Goal: Information Seeking & Learning: Learn about a topic

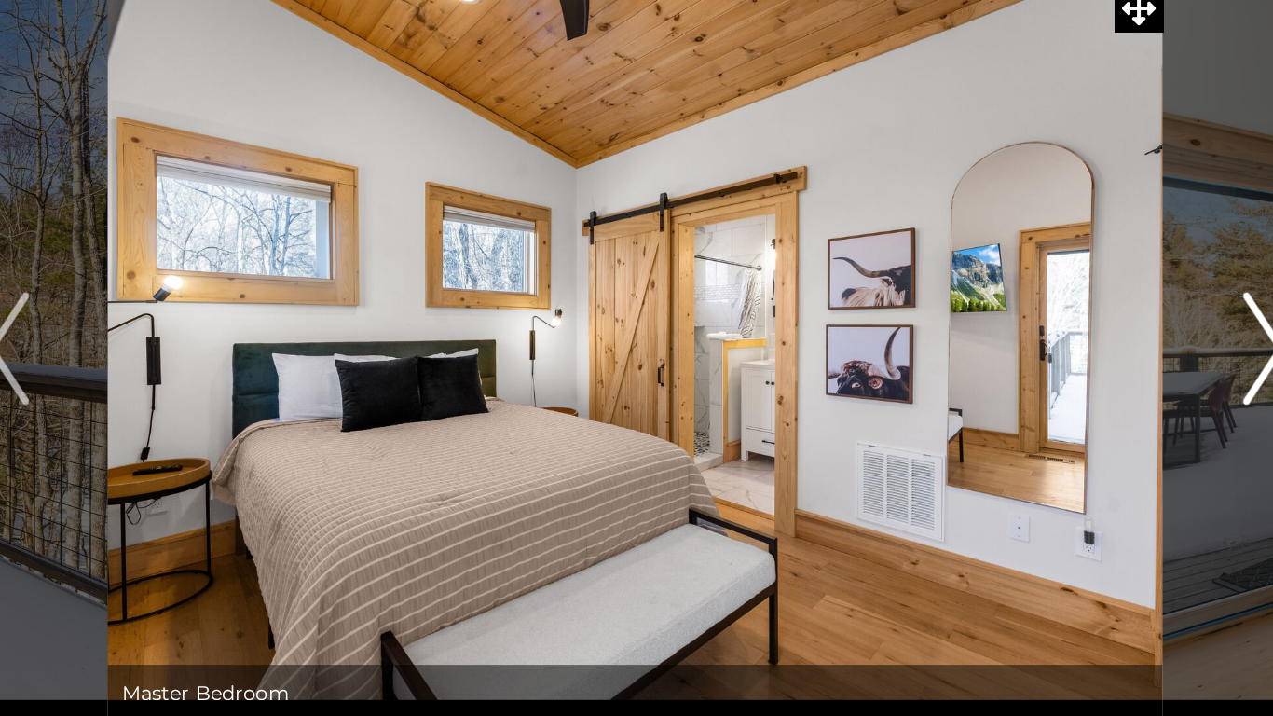
click at [1036, 355] on button "Next" at bounding box center [1053, 344] width 132 height 494
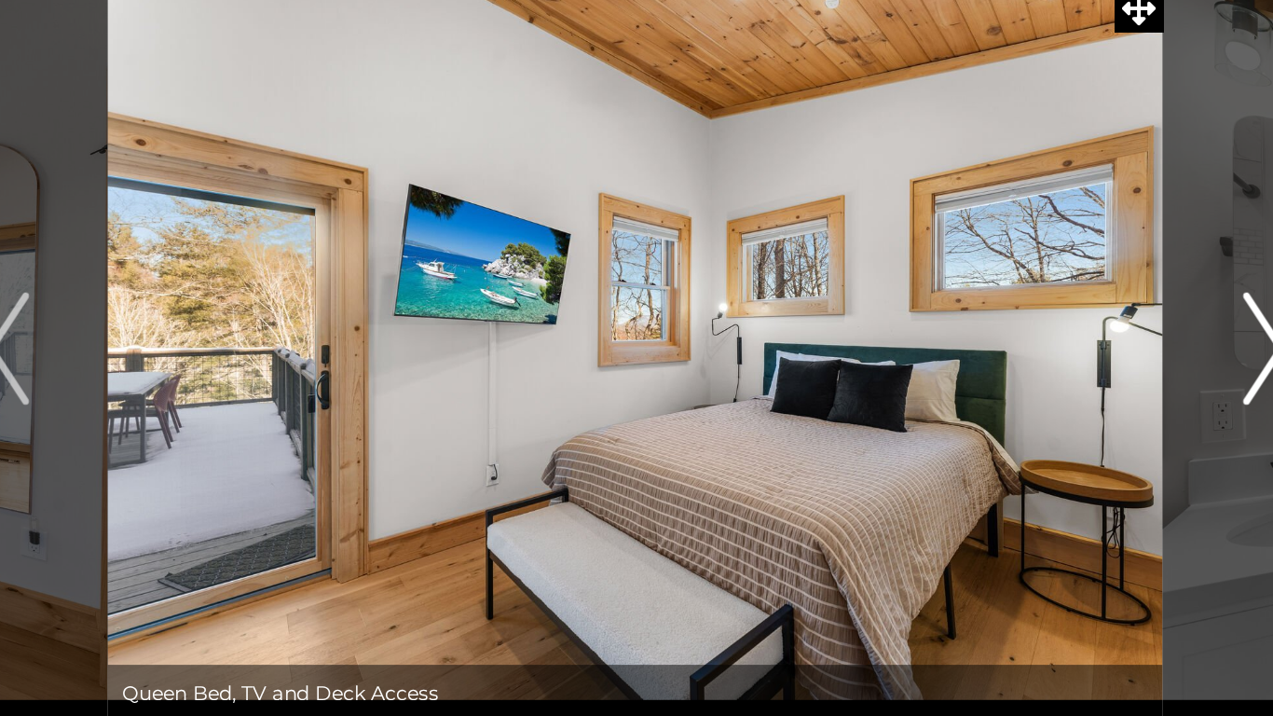
click at [1056, 368] on img "Next" at bounding box center [1053, 344] width 28 height 75
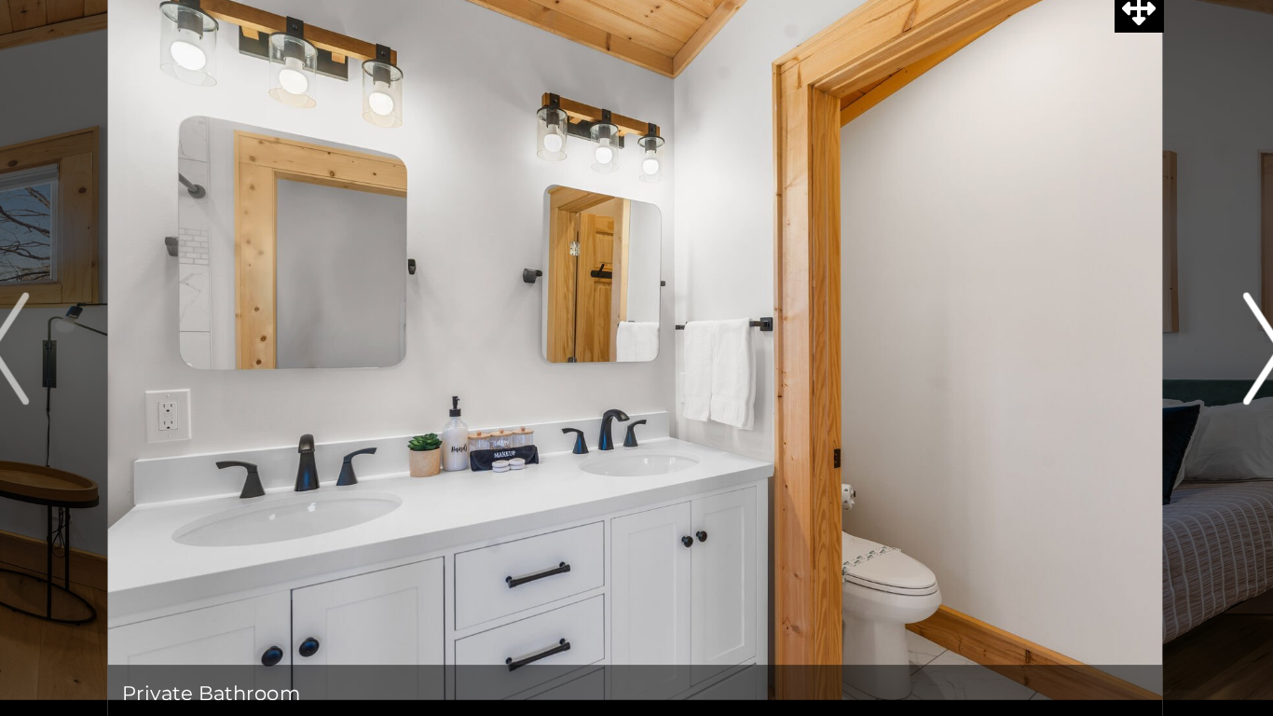
click at [1037, 361] on button "Next" at bounding box center [1053, 344] width 132 height 494
click at [1031, 369] on button "Next" at bounding box center [1053, 344] width 132 height 494
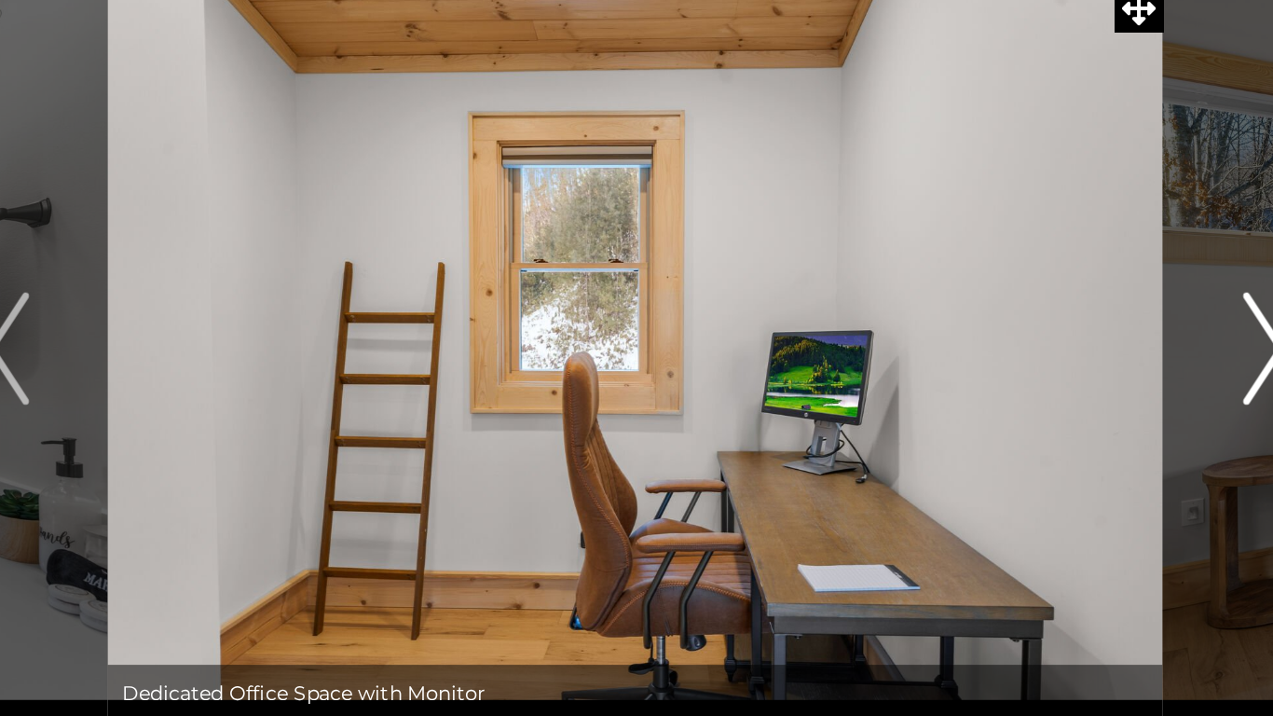
click at [1031, 368] on button "Next" at bounding box center [1053, 344] width 132 height 494
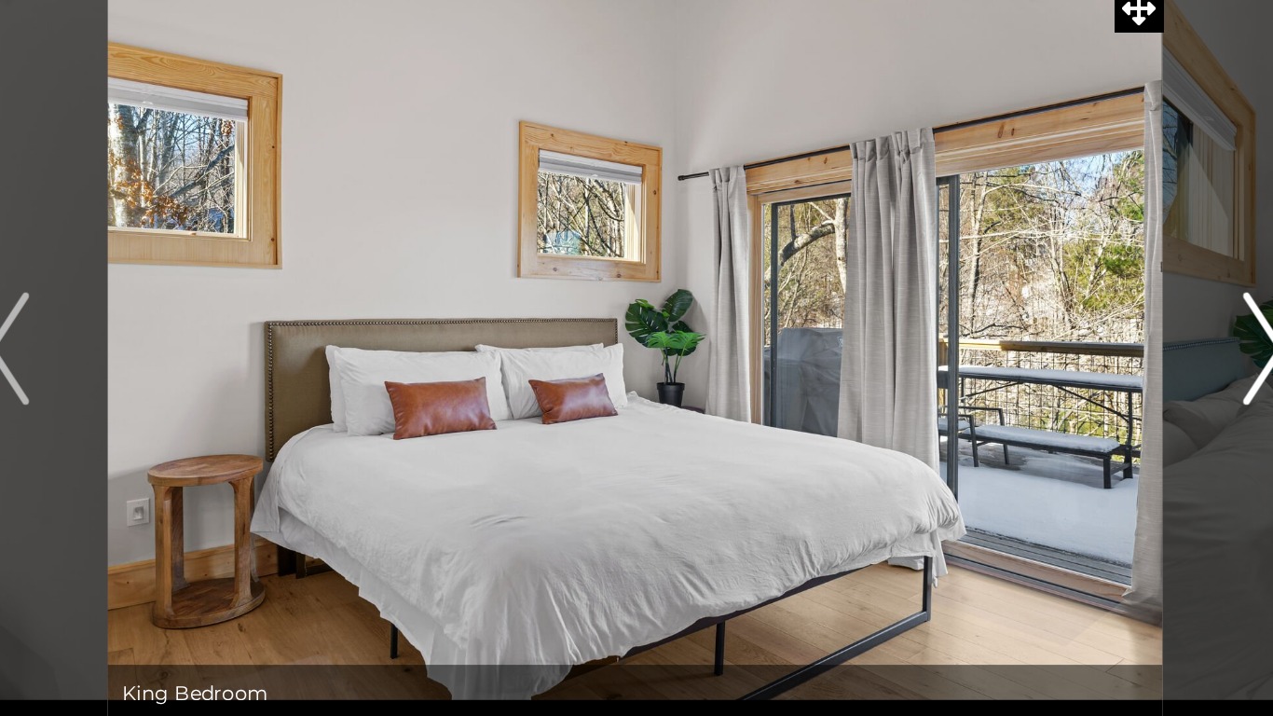
click at [1029, 371] on button "Next" at bounding box center [1053, 344] width 132 height 494
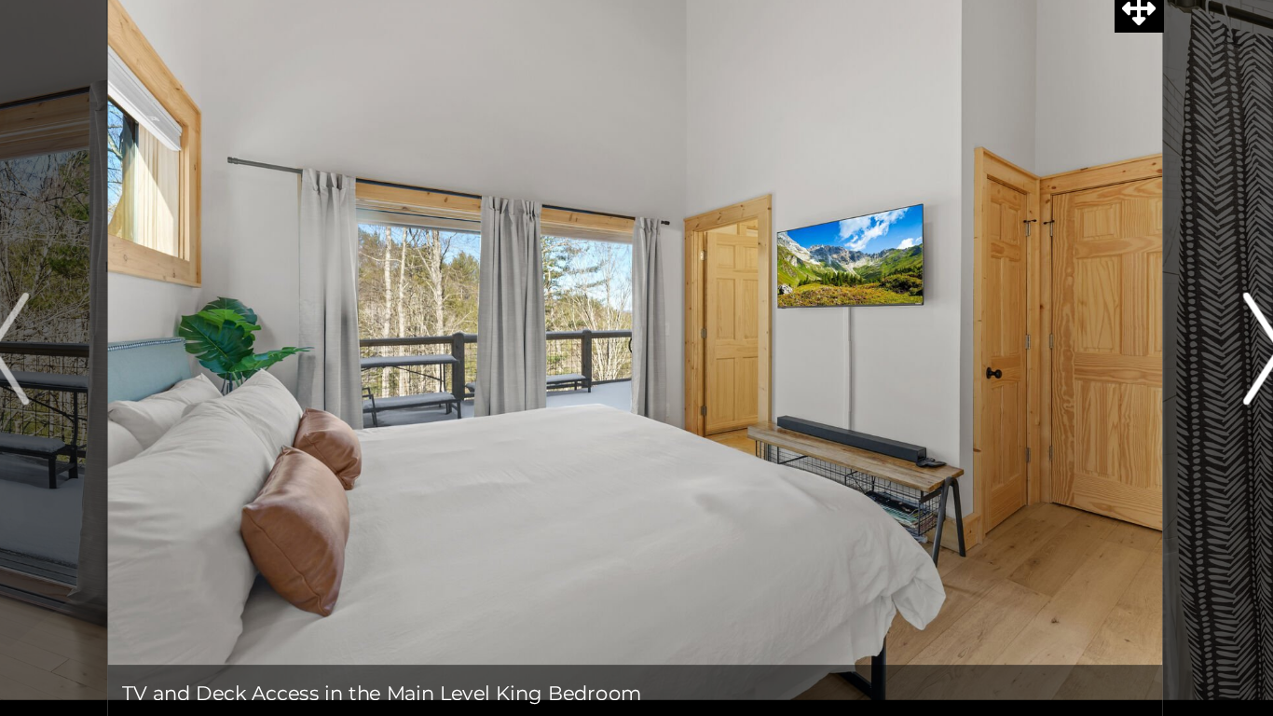
click at [1031, 376] on button "Next" at bounding box center [1053, 344] width 132 height 494
click at [1030, 378] on button "Next" at bounding box center [1053, 344] width 132 height 494
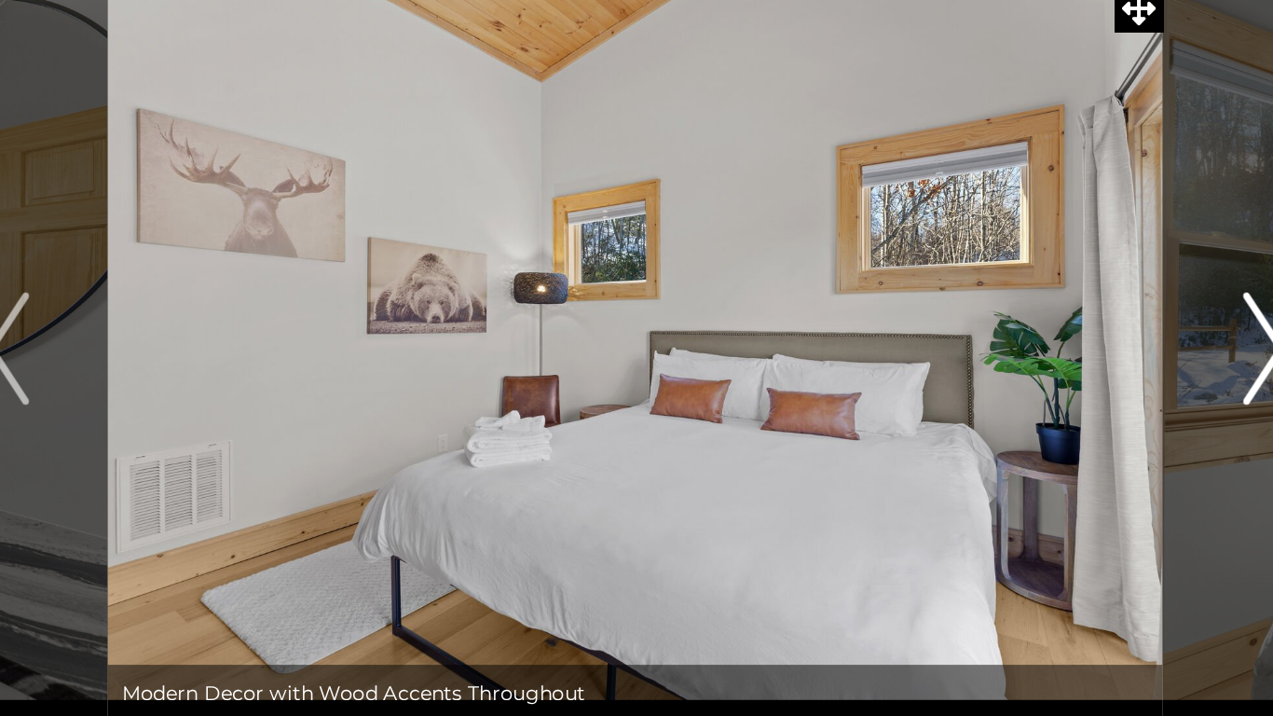
click at [1029, 379] on button "Next" at bounding box center [1053, 344] width 132 height 494
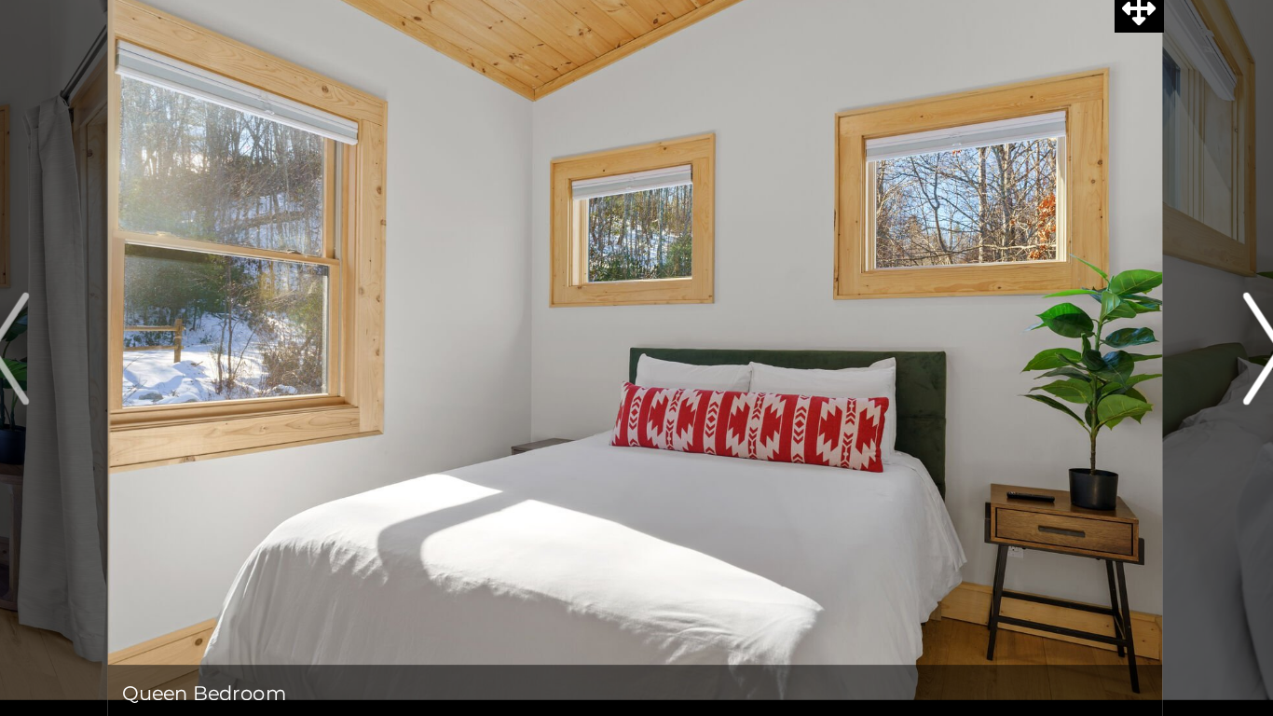
click at [1031, 390] on button "Next" at bounding box center [1053, 344] width 132 height 494
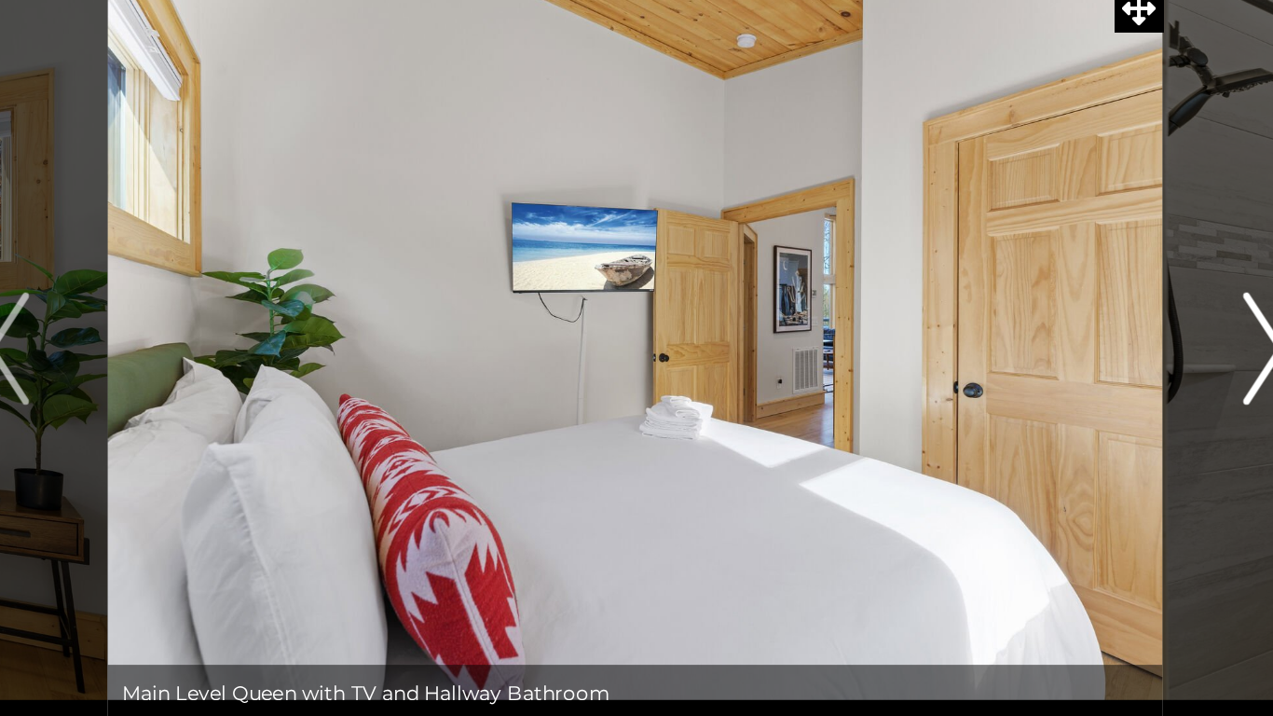
click at [1033, 388] on button "Next" at bounding box center [1053, 344] width 132 height 494
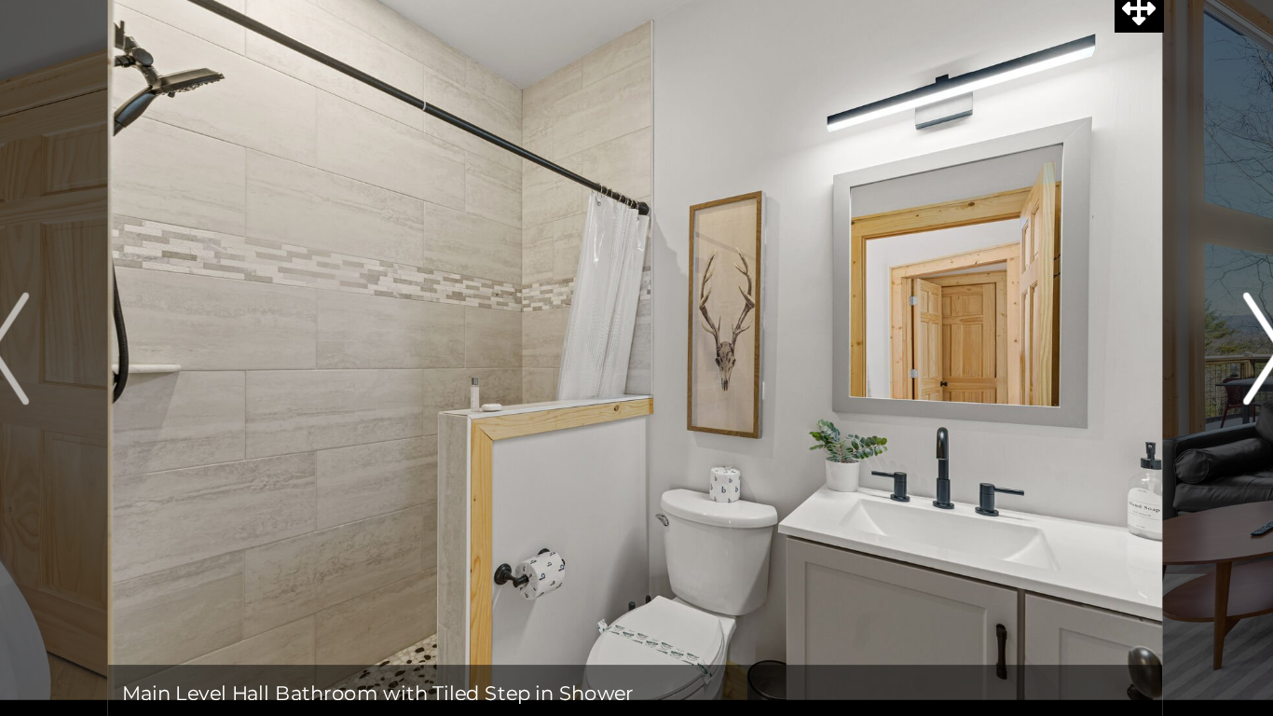
click at [1032, 391] on button "Next" at bounding box center [1053, 344] width 132 height 494
click at [1031, 391] on button "Next" at bounding box center [1053, 344] width 132 height 494
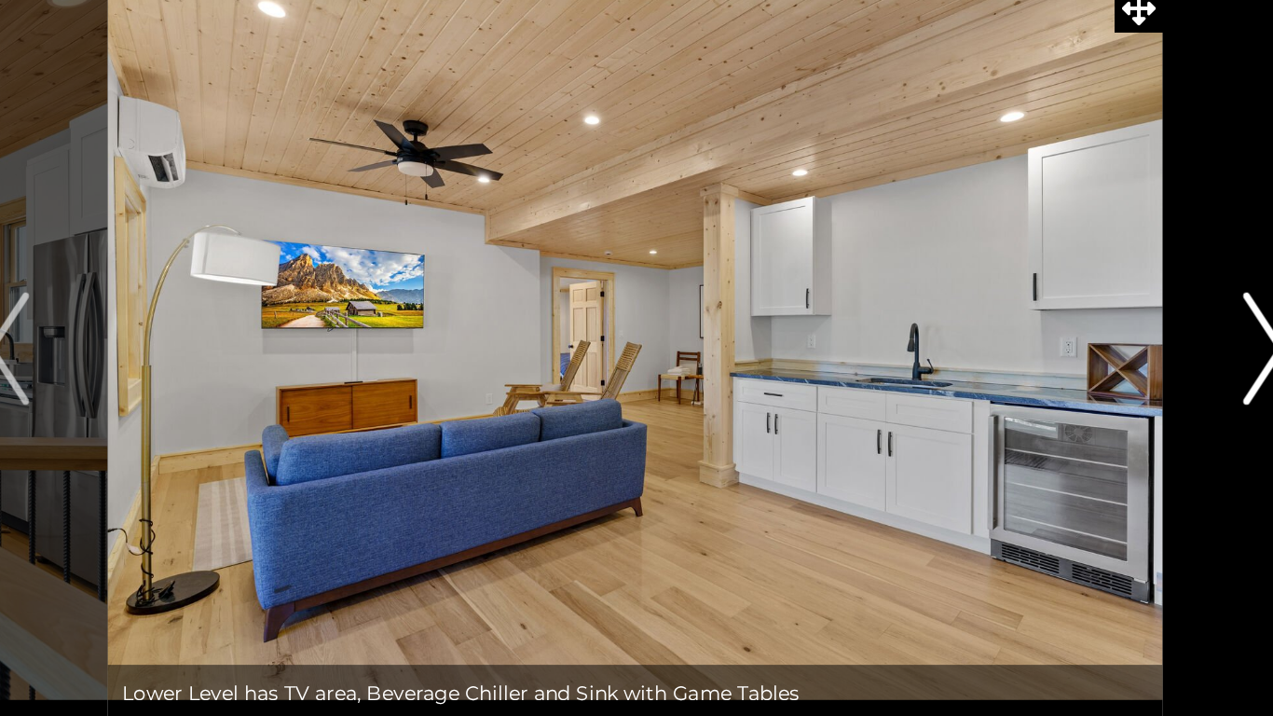
click at [1031, 391] on button "Next" at bounding box center [1053, 344] width 132 height 494
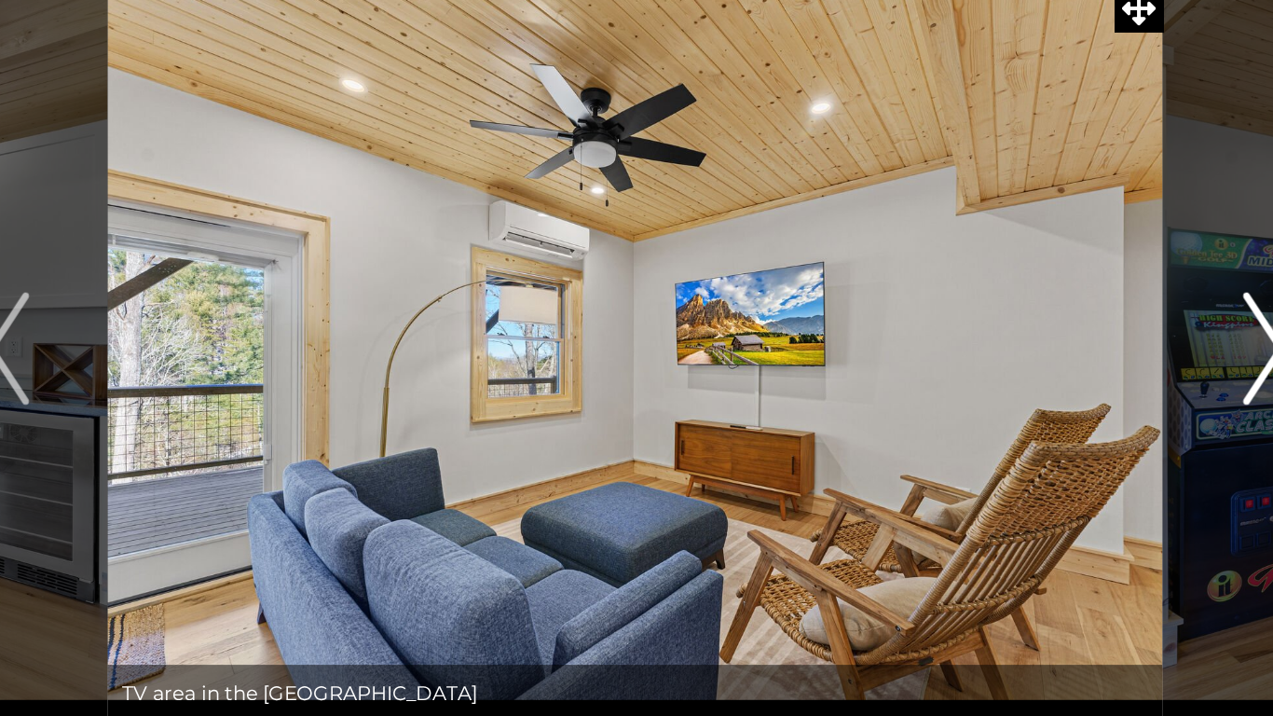
click at [1028, 391] on button "Next" at bounding box center [1053, 344] width 132 height 494
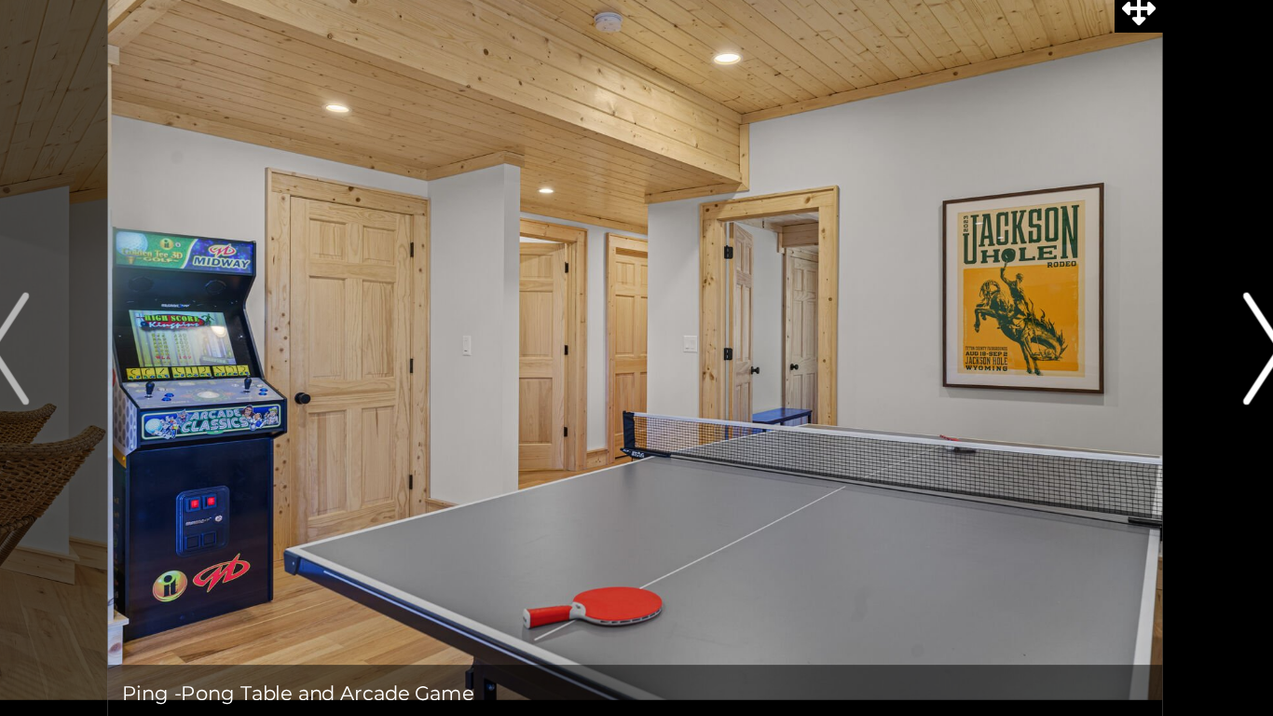
click at [1031, 396] on button "Next" at bounding box center [1053, 344] width 132 height 494
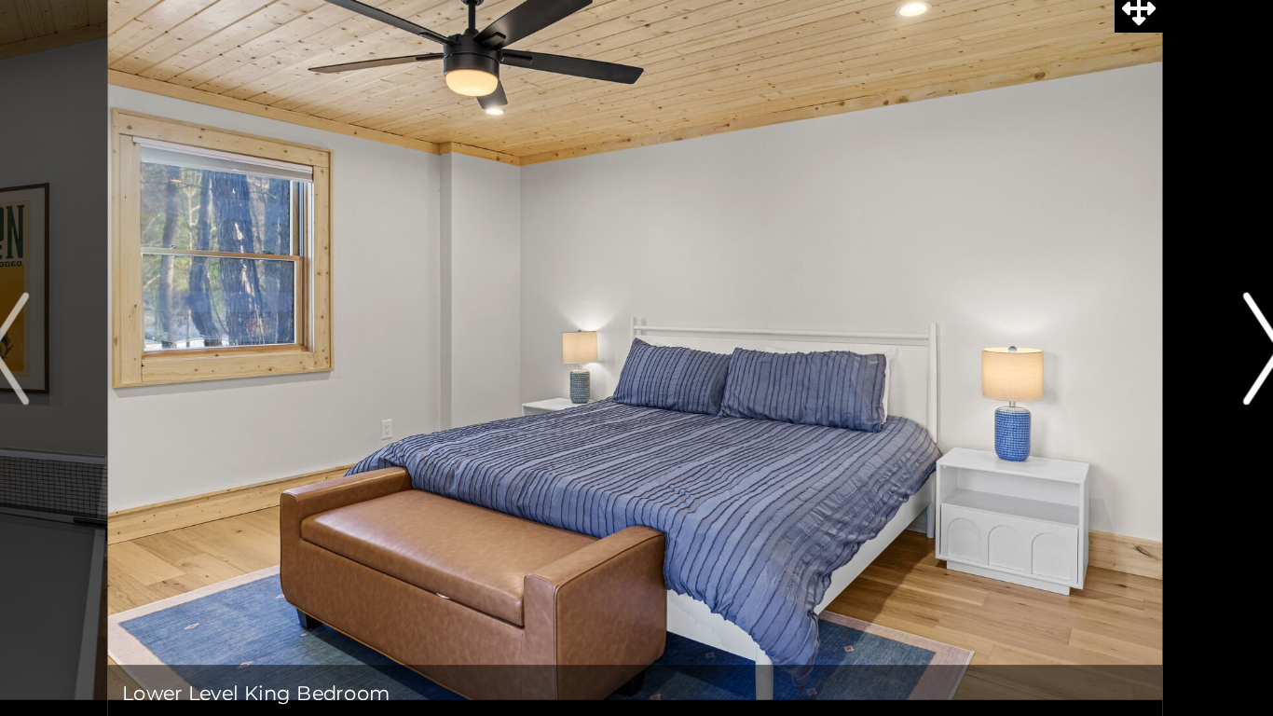
click at [1037, 391] on button "Next" at bounding box center [1053, 344] width 132 height 494
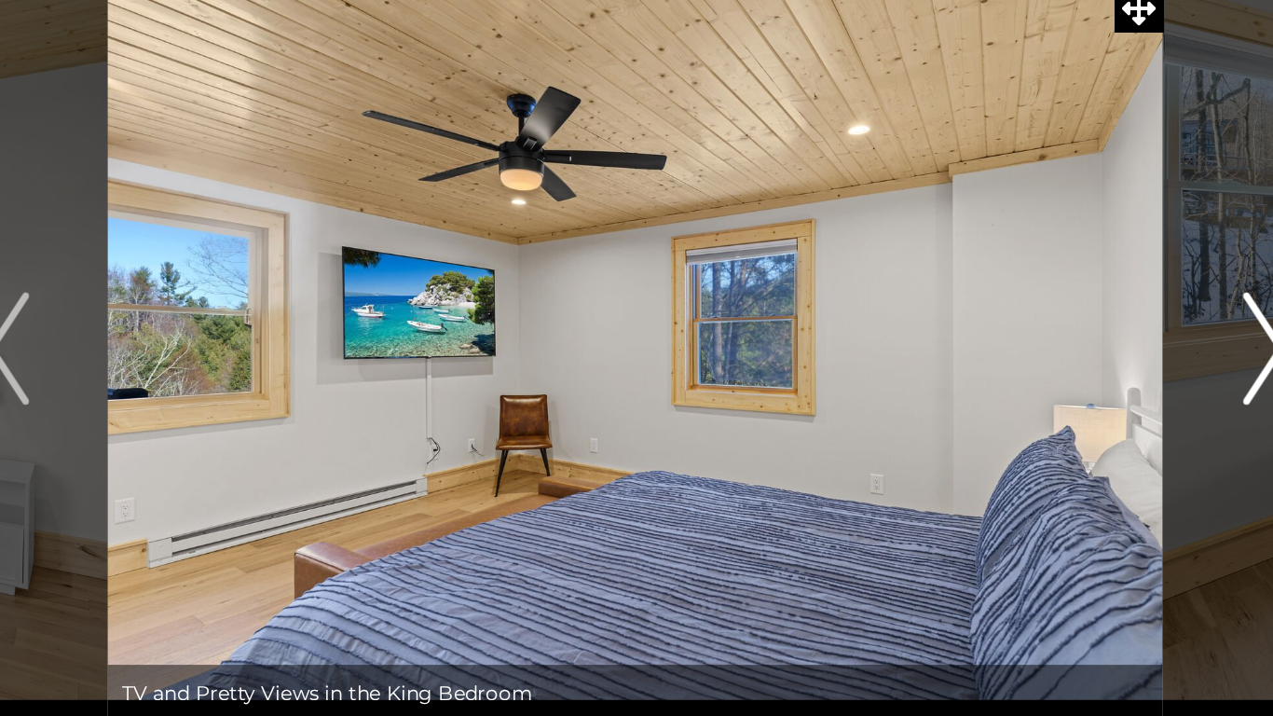
click at [1043, 389] on button "Next" at bounding box center [1053, 344] width 132 height 494
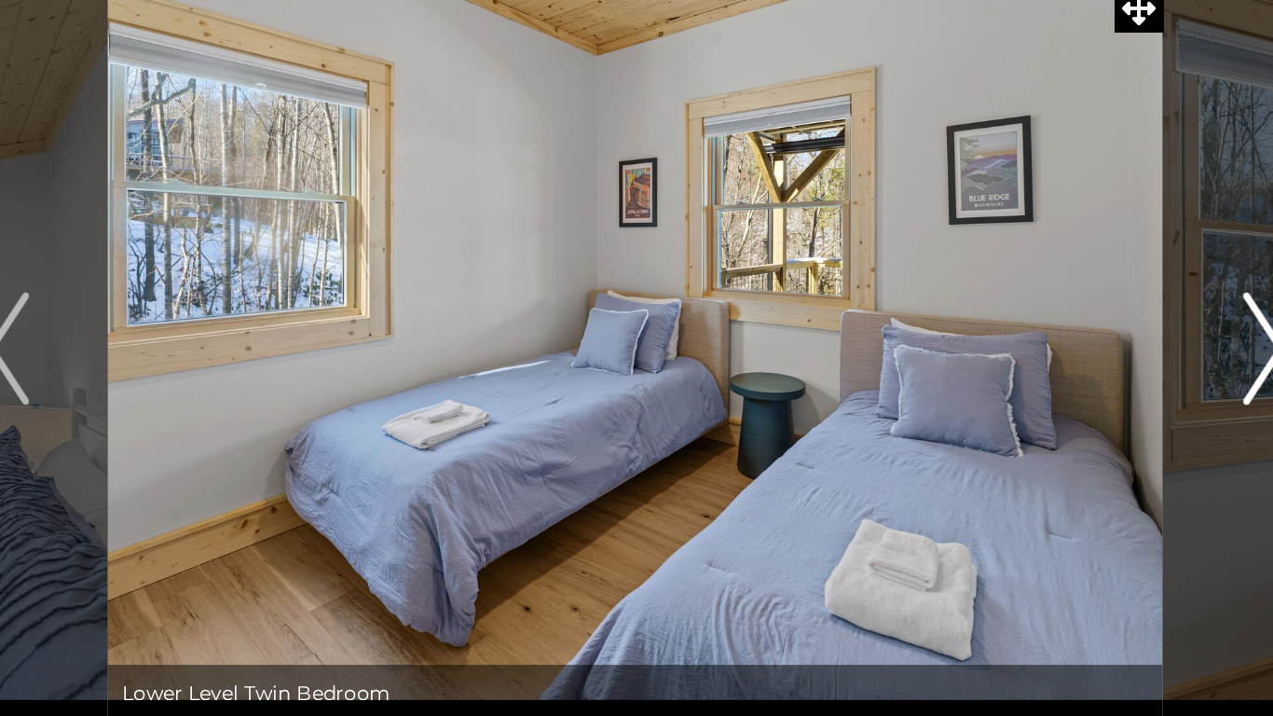
click at [1045, 385] on button "Next" at bounding box center [1053, 344] width 132 height 494
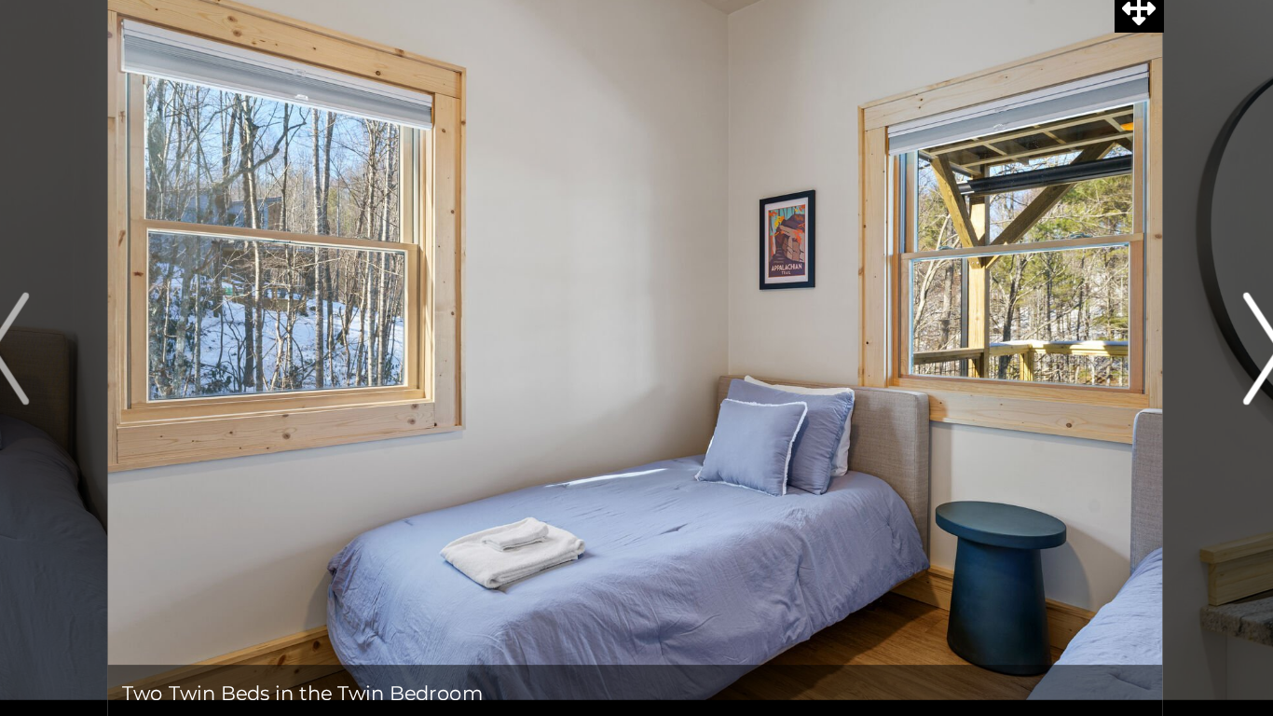
click at [1046, 376] on img "Next" at bounding box center [1053, 344] width 28 height 75
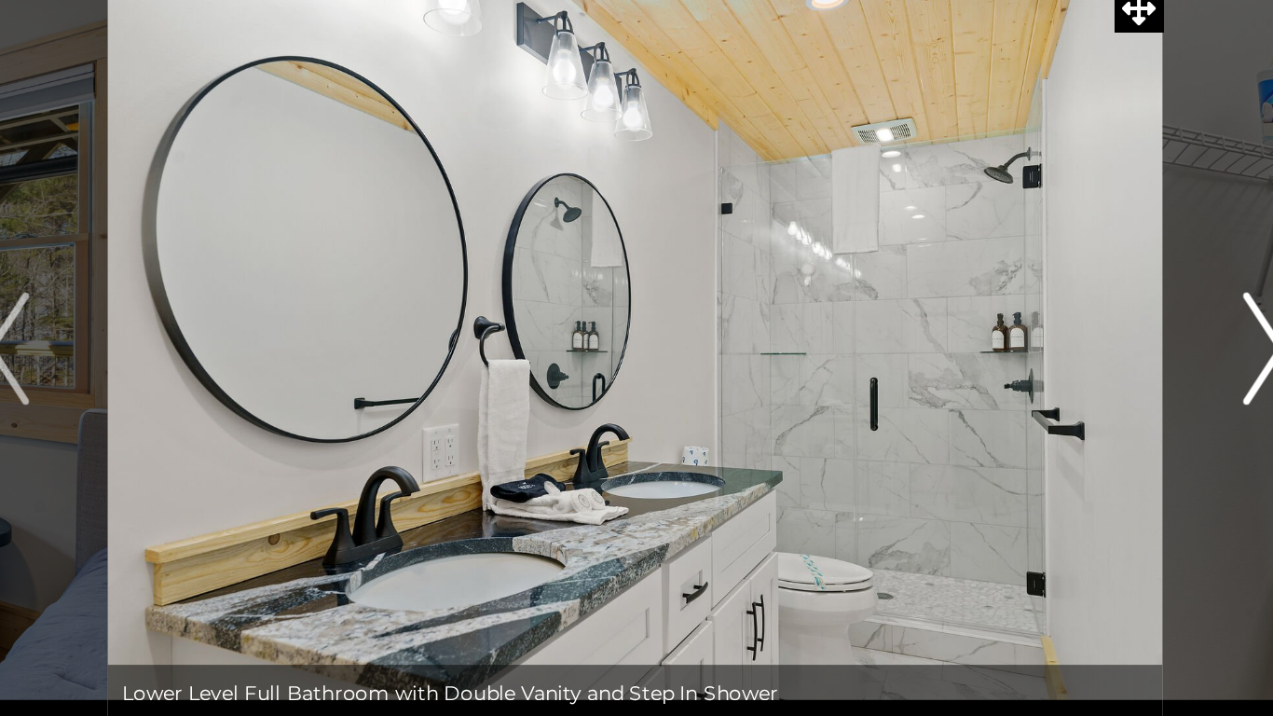
click at [1042, 375] on img "Next" at bounding box center [1053, 344] width 28 height 75
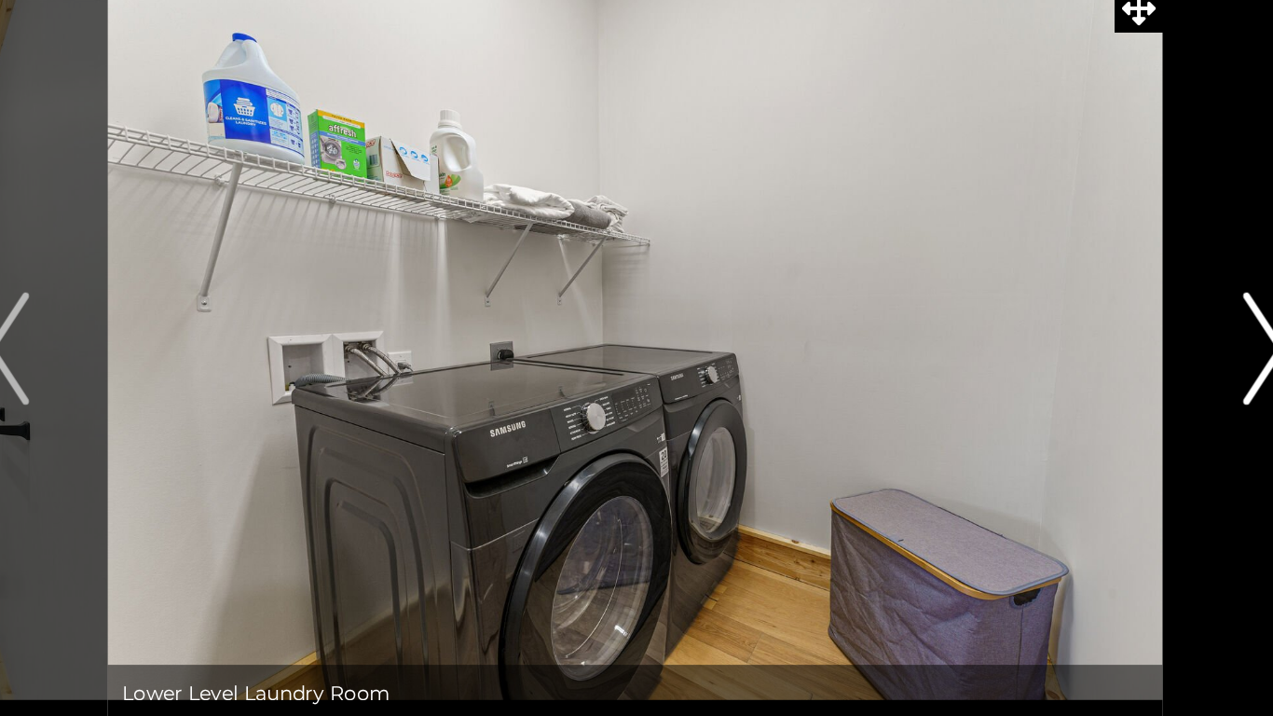
click at [1033, 375] on button "Next" at bounding box center [1053, 344] width 132 height 494
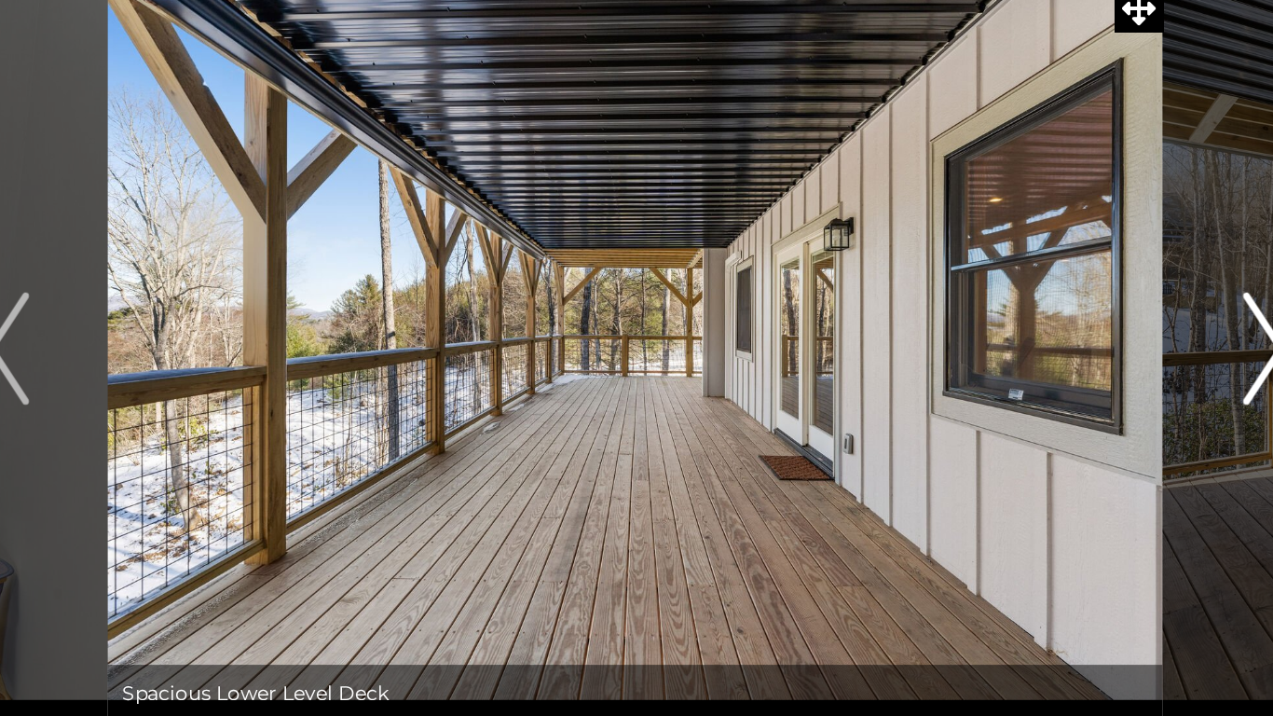
click at [1036, 374] on button "Next" at bounding box center [1053, 344] width 132 height 494
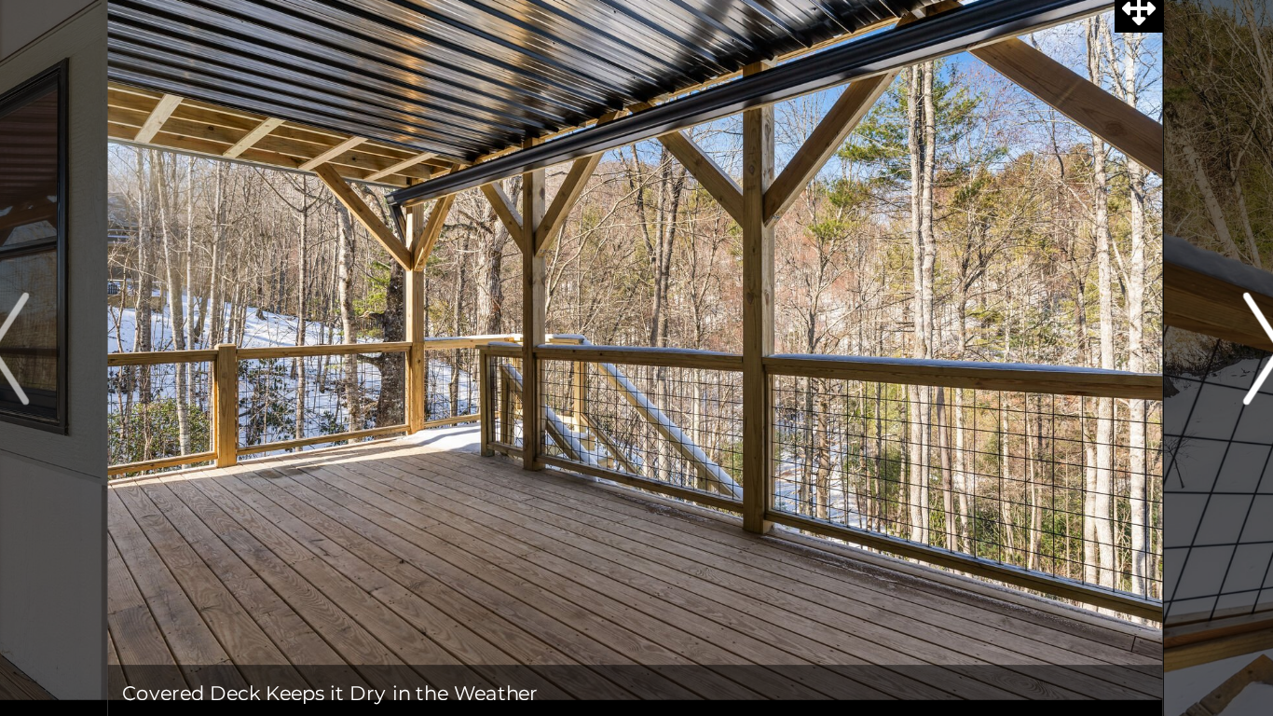
click at [1038, 375] on button "Next" at bounding box center [1053, 344] width 132 height 494
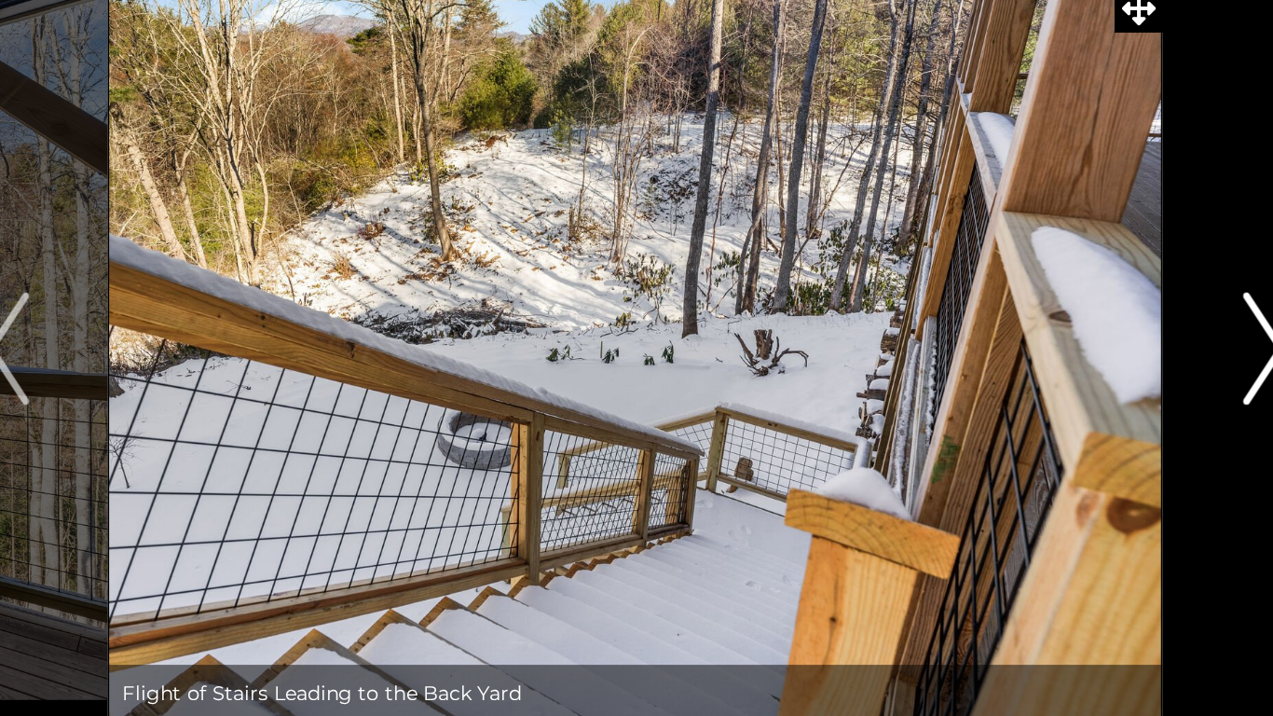
click at [1039, 372] on img "Next" at bounding box center [1053, 344] width 28 height 75
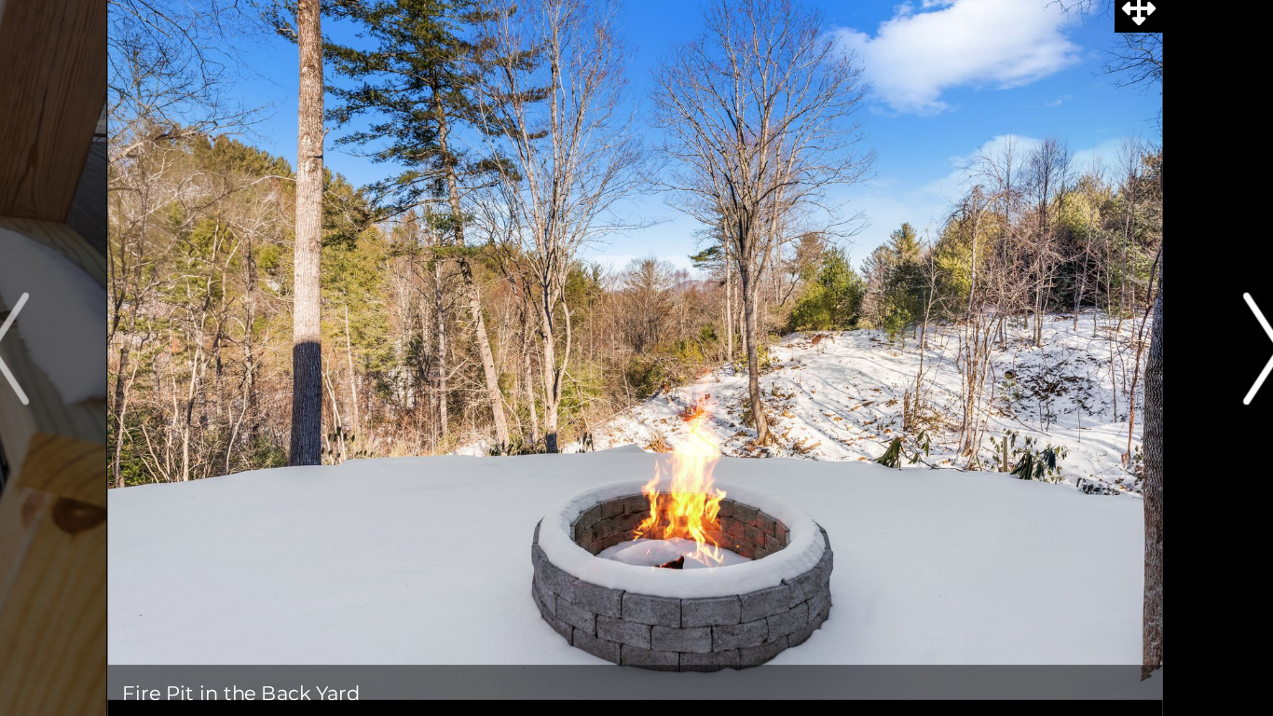
click at [1038, 370] on button "Next" at bounding box center [1053, 344] width 132 height 494
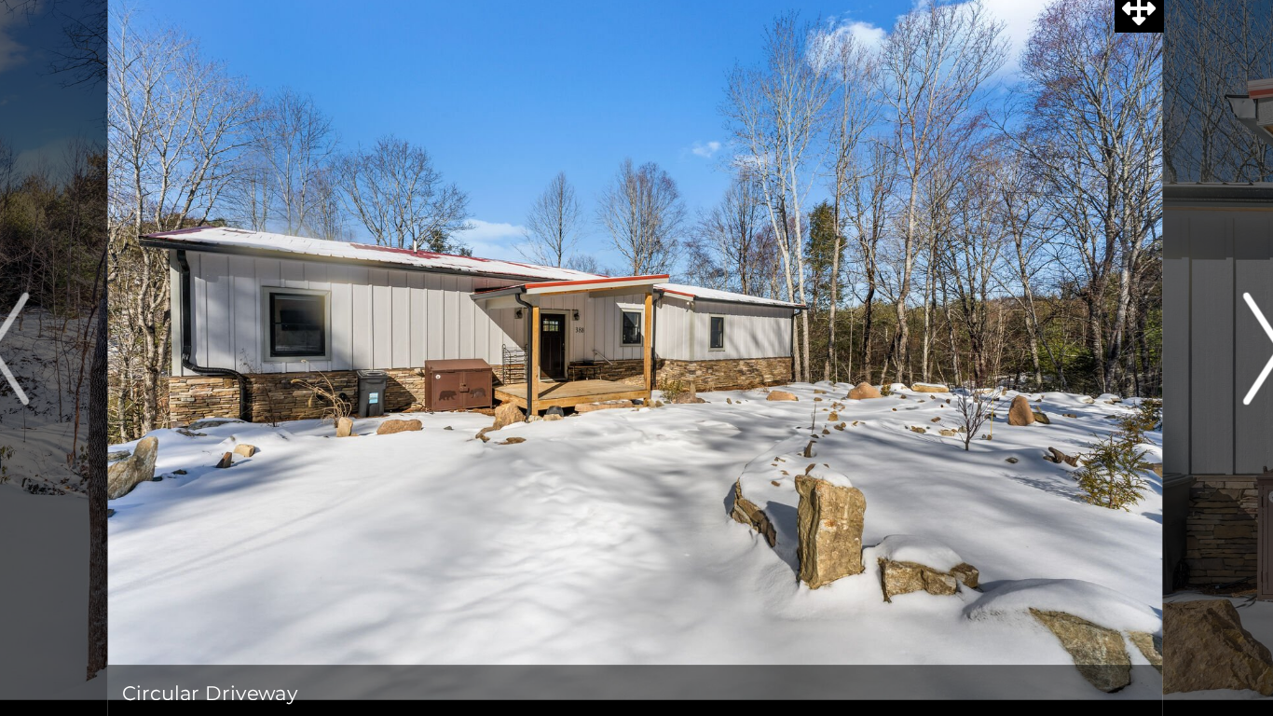
click at [1039, 367] on img "Next" at bounding box center [1053, 344] width 28 height 75
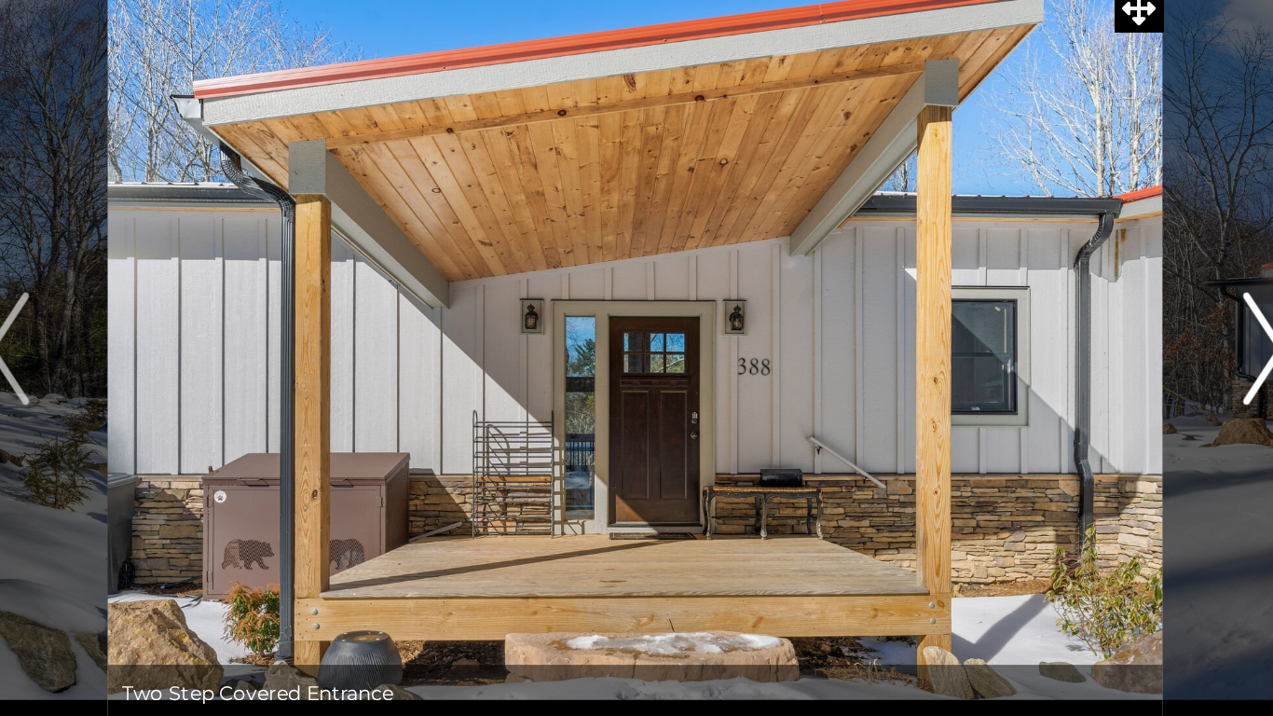
click at [1042, 362] on img "Next" at bounding box center [1053, 344] width 28 height 75
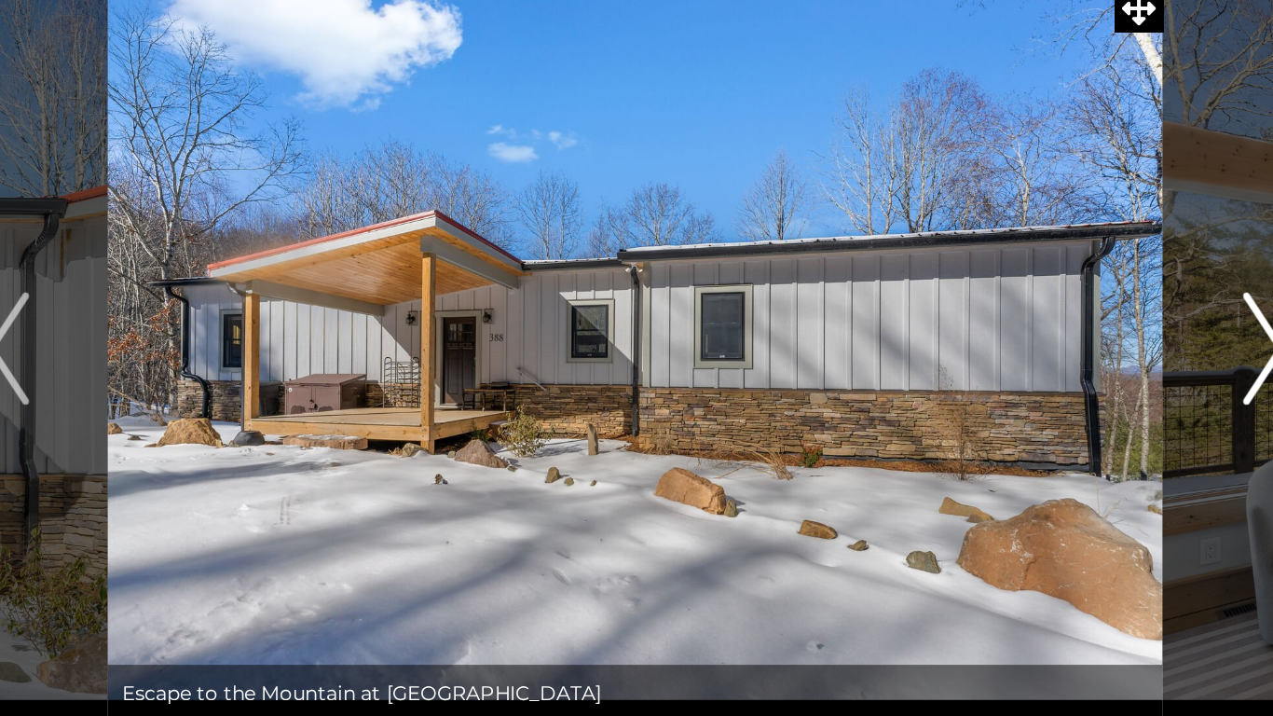
click at [1042, 364] on img "Next" at bounding box center [1053, 344] width 28 height 75
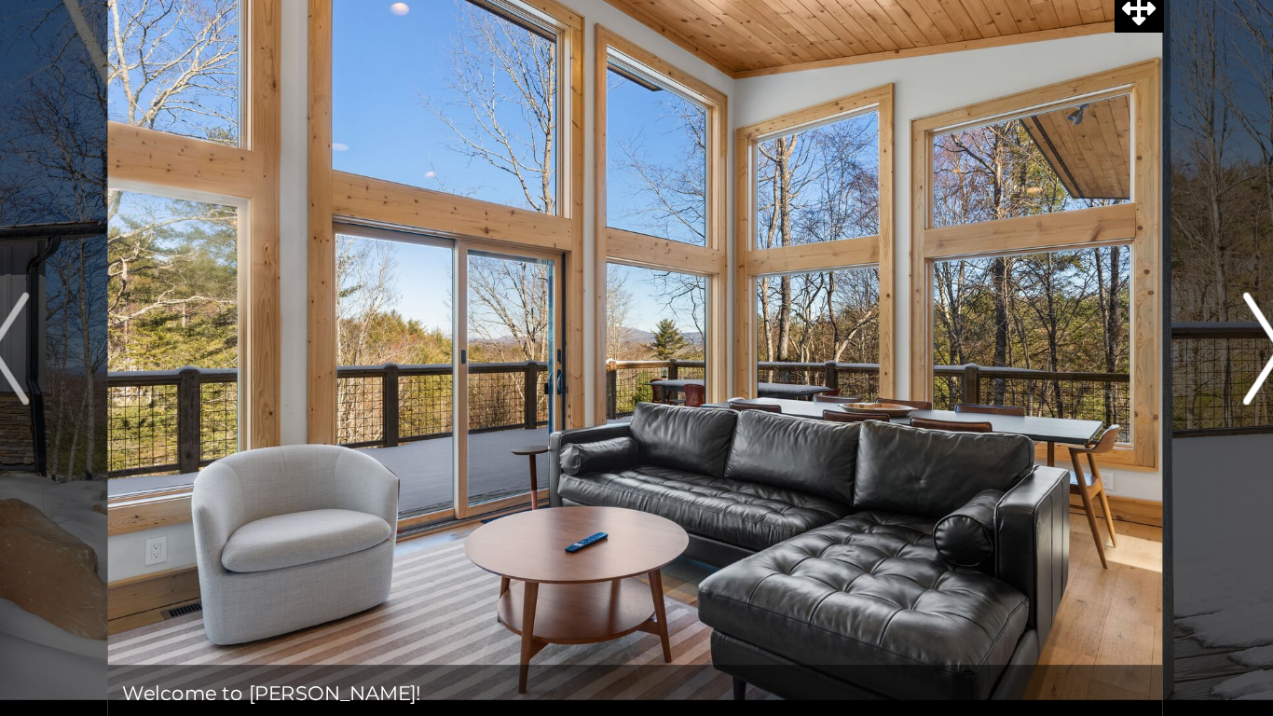
click at [1039, 378] on img "Next" at bounding box center [1053, 344] width 28 height 75
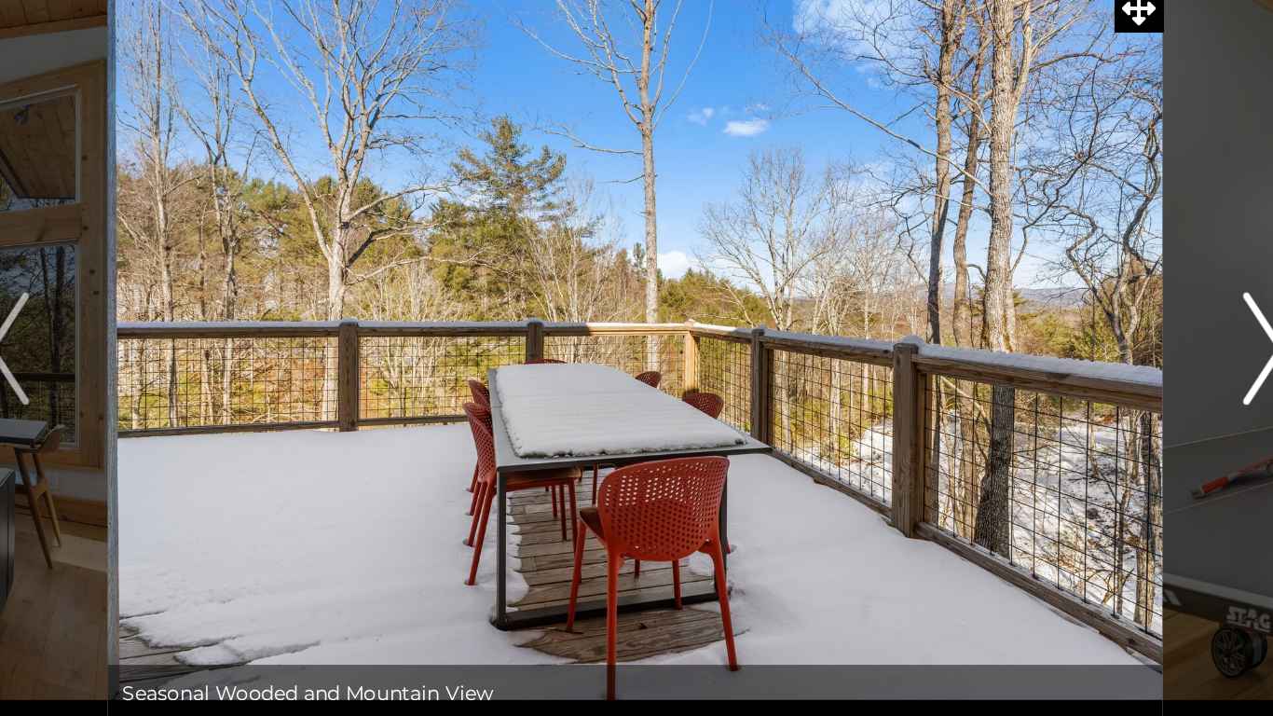
click at [1047, 342] on img "Next" at bounding box center [1053, 344] width 28 height 75
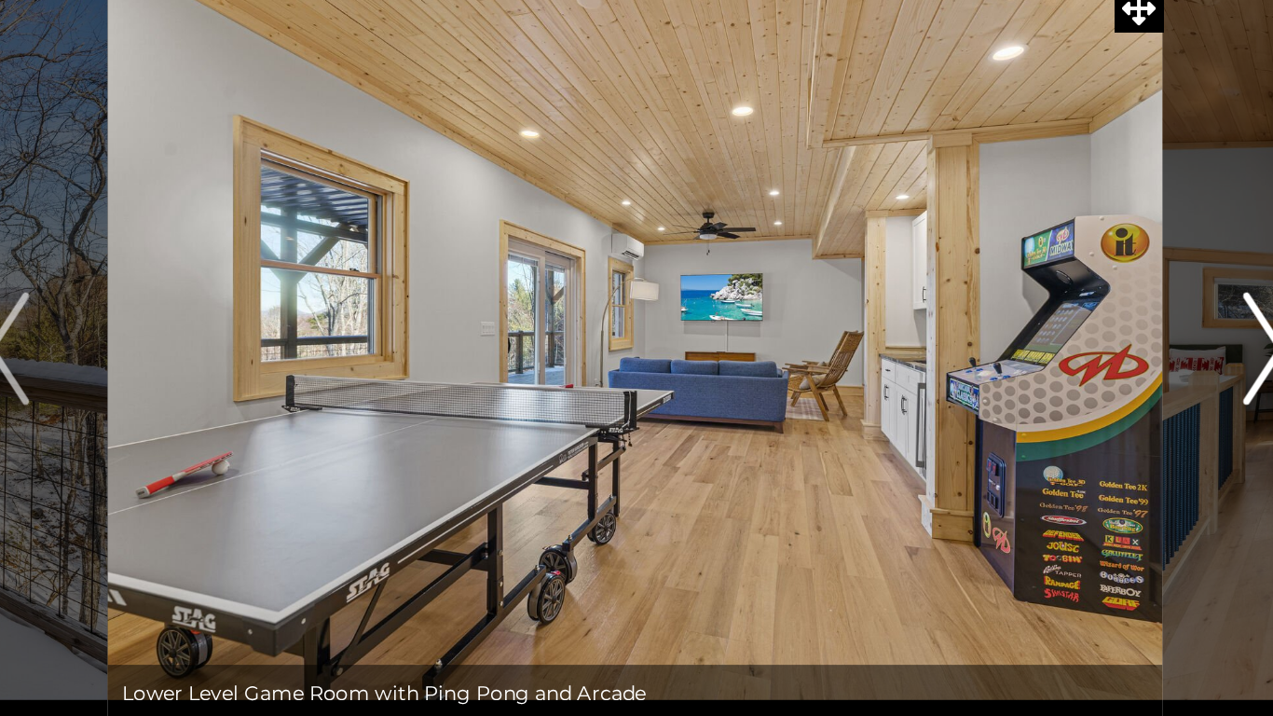
click at [1047, 342] on img "Next" at bounding box center [1053, 344] width 28 height 75
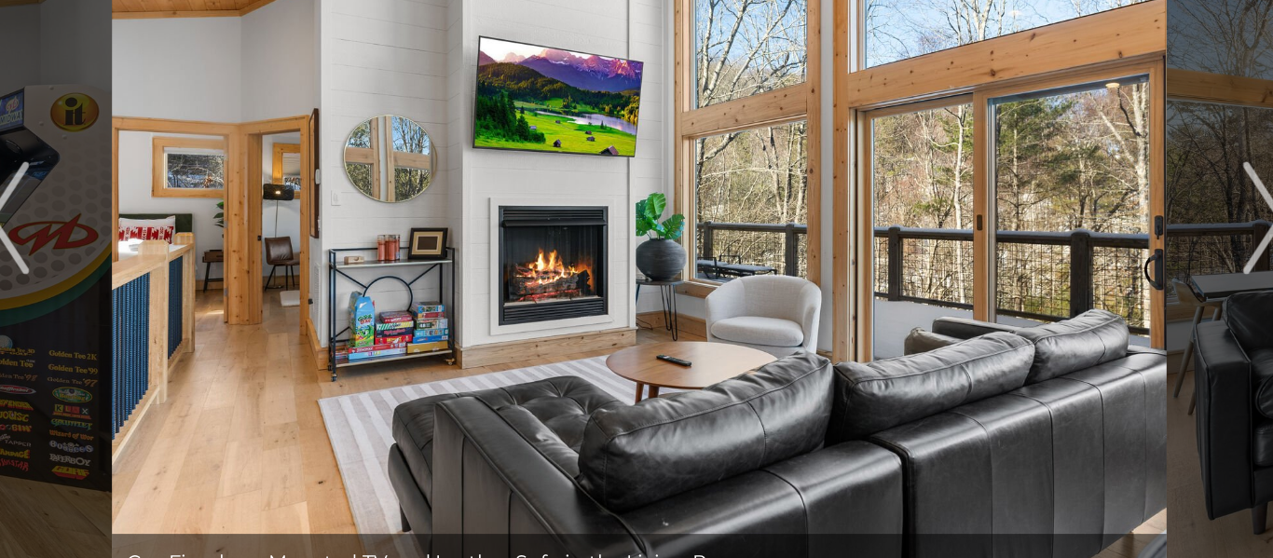
scroll to position [12, 0]
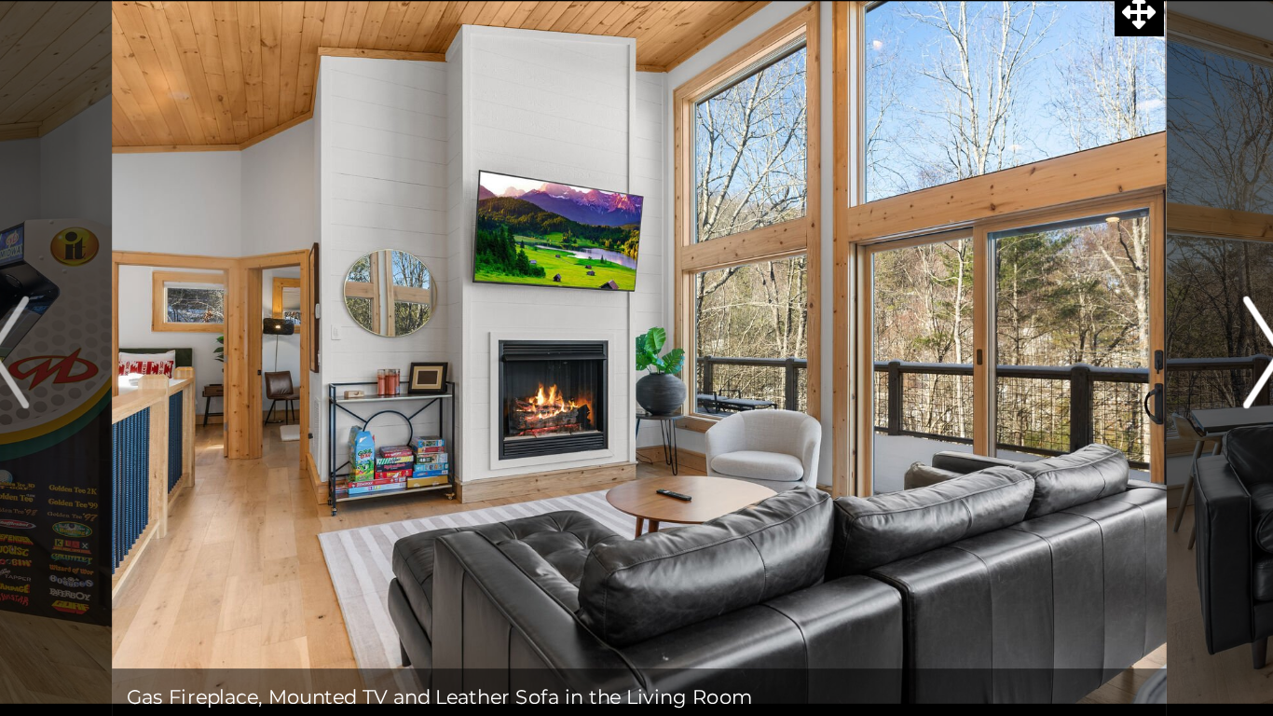
click at [1035, 331] on button "Next" at bounding box center [1053, 332] width 132 height 494
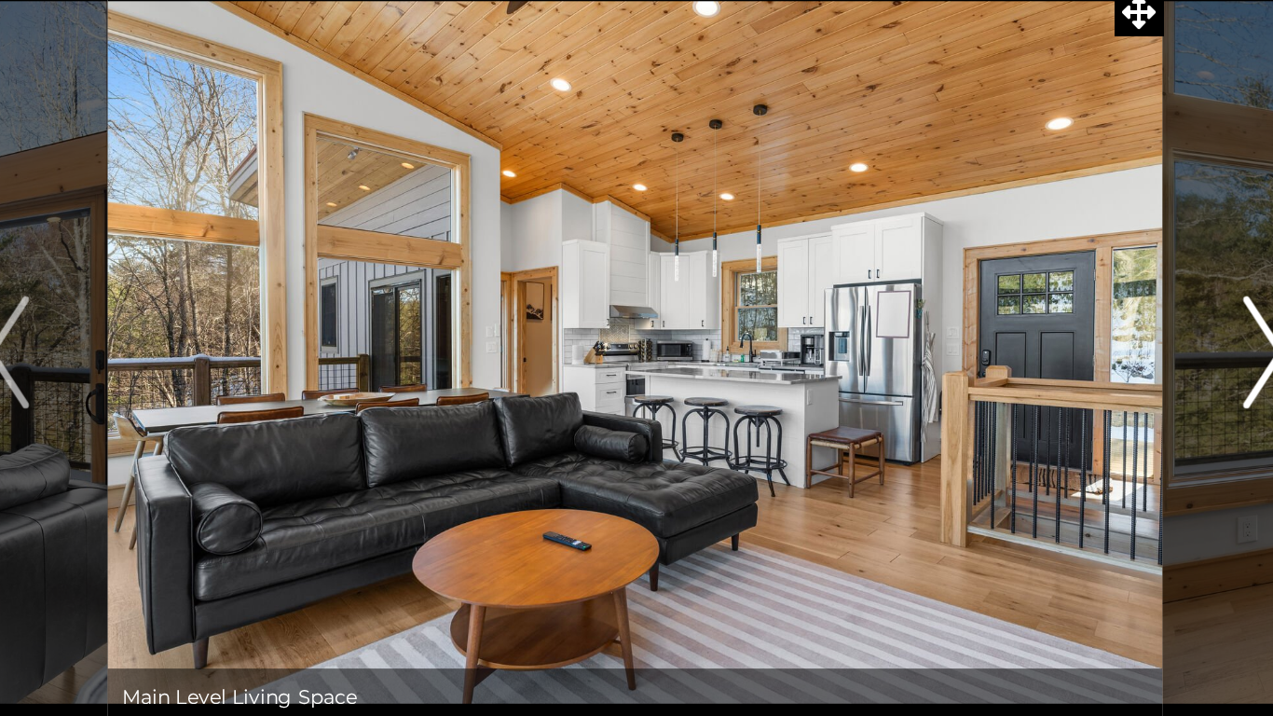
click at [1049, 340] on img "Next" at bounding box center [1053, 331] width 28 height 75
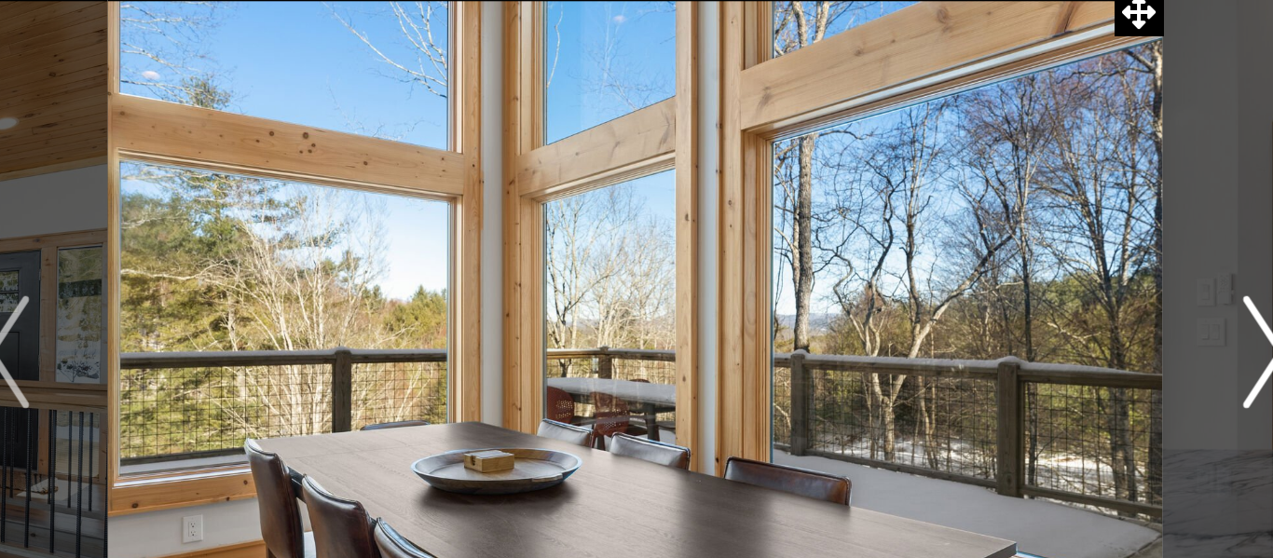
scroll to position [11, 0]
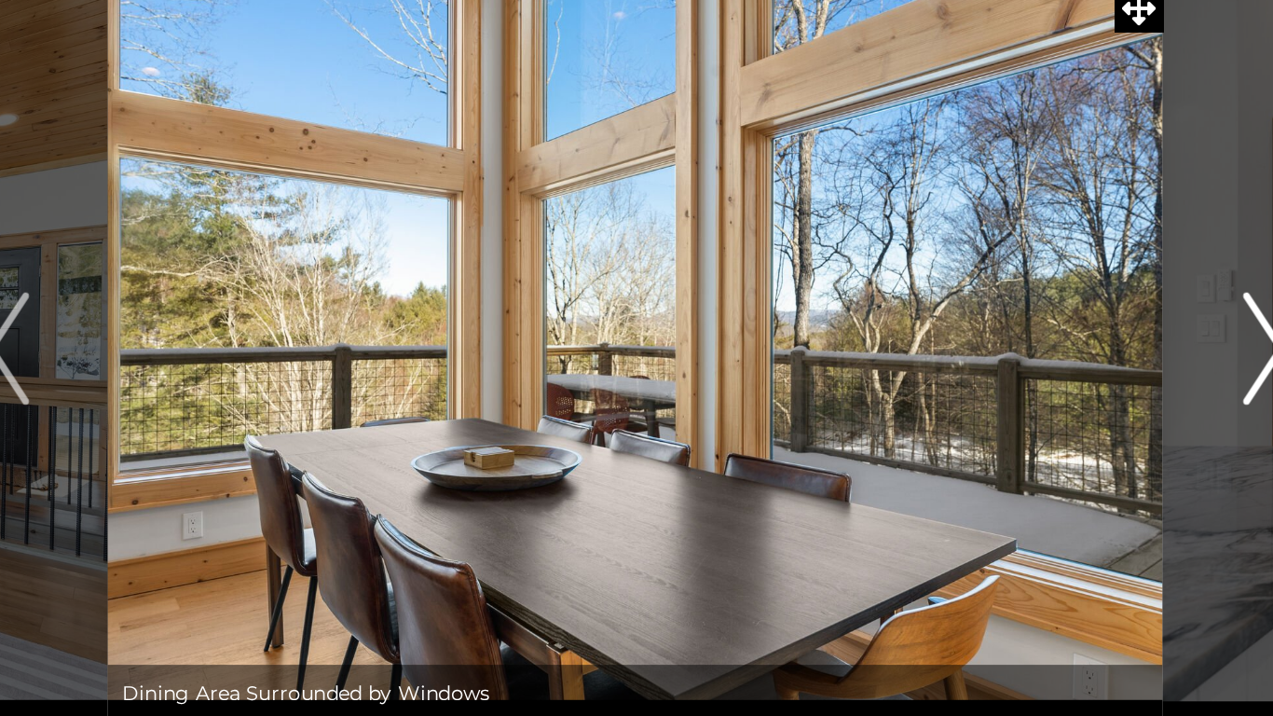
click at [1043, 335] on img "Next" at bounding box center [1053, 332] width 28 height 75
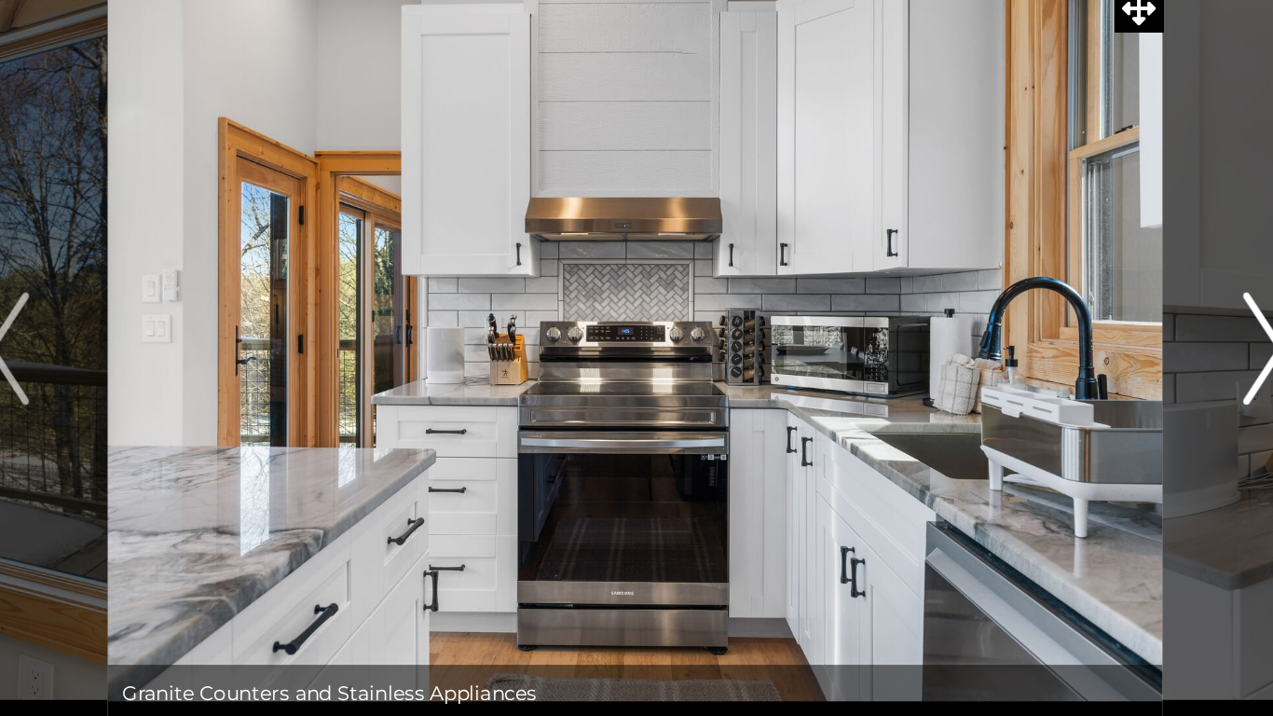
click at [1054, 334] on img "Next" at bounding box center [1053, 332] width 28 height 75
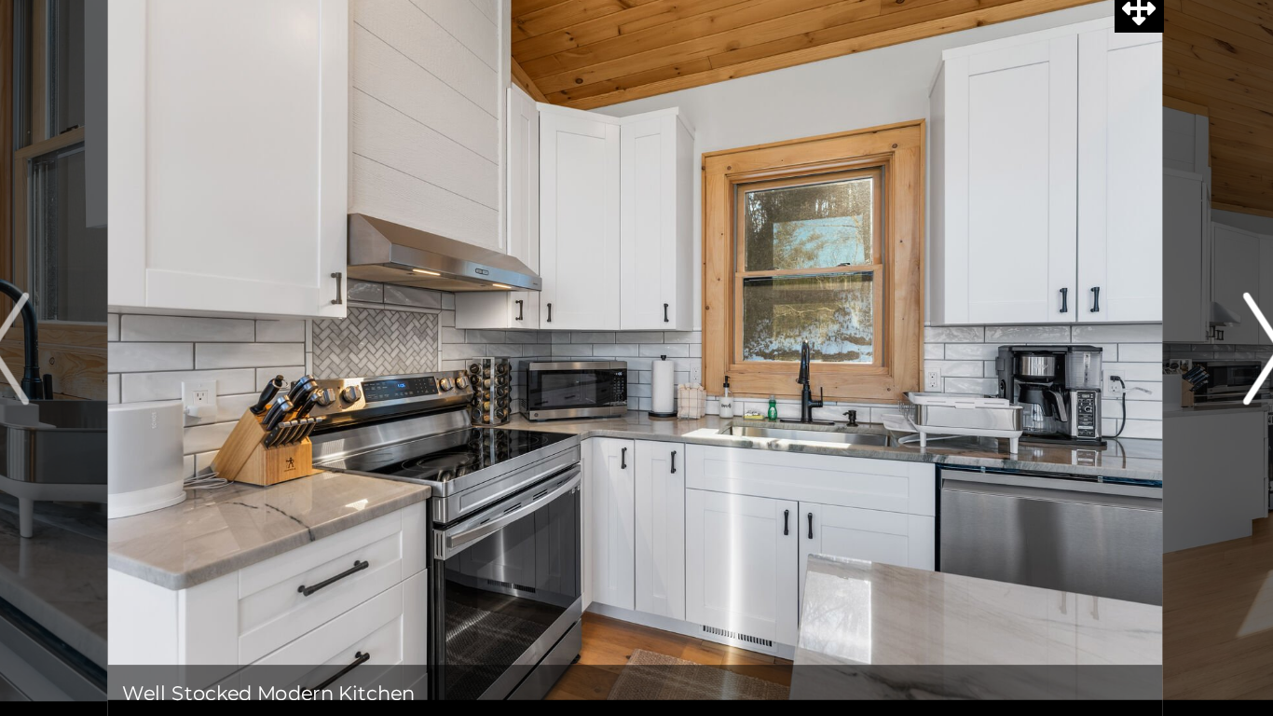
click at [1044, 351] on img "Next" at bounding box center [1053, 332] width 28 height 75
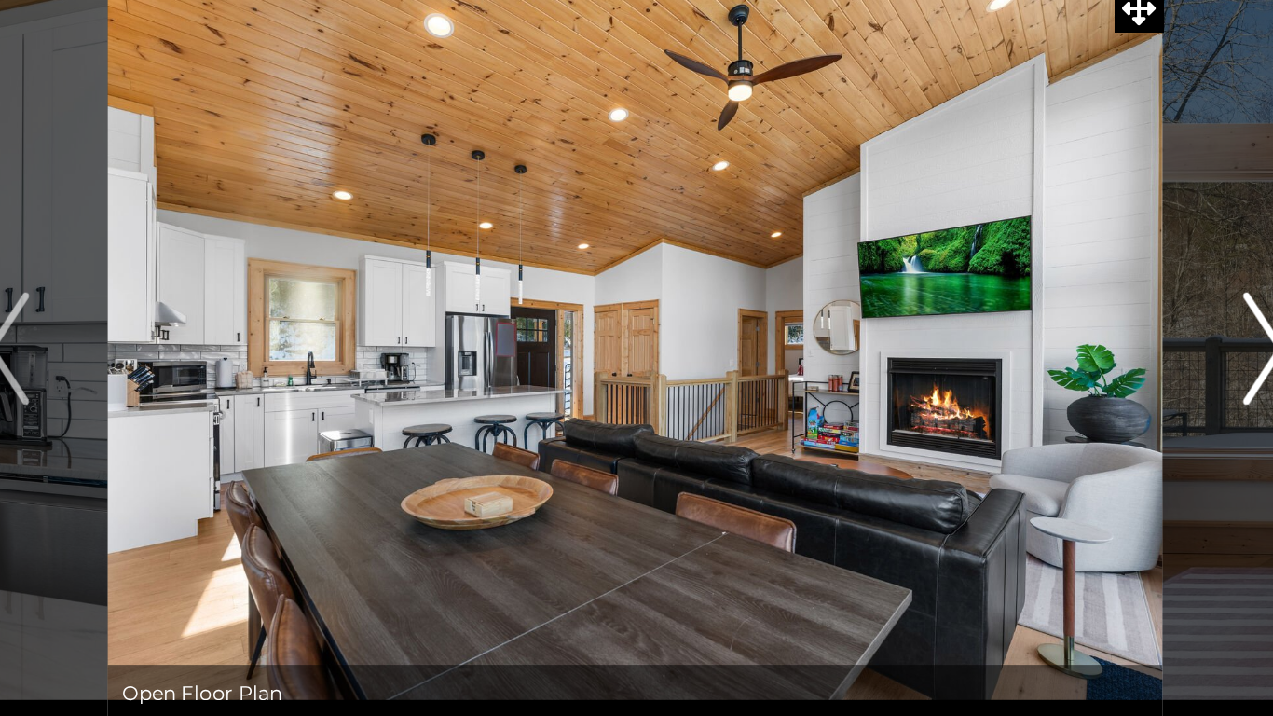
click at [1050, 346] on img "Next" at bounding box center [1053, 332] width 28 height 75
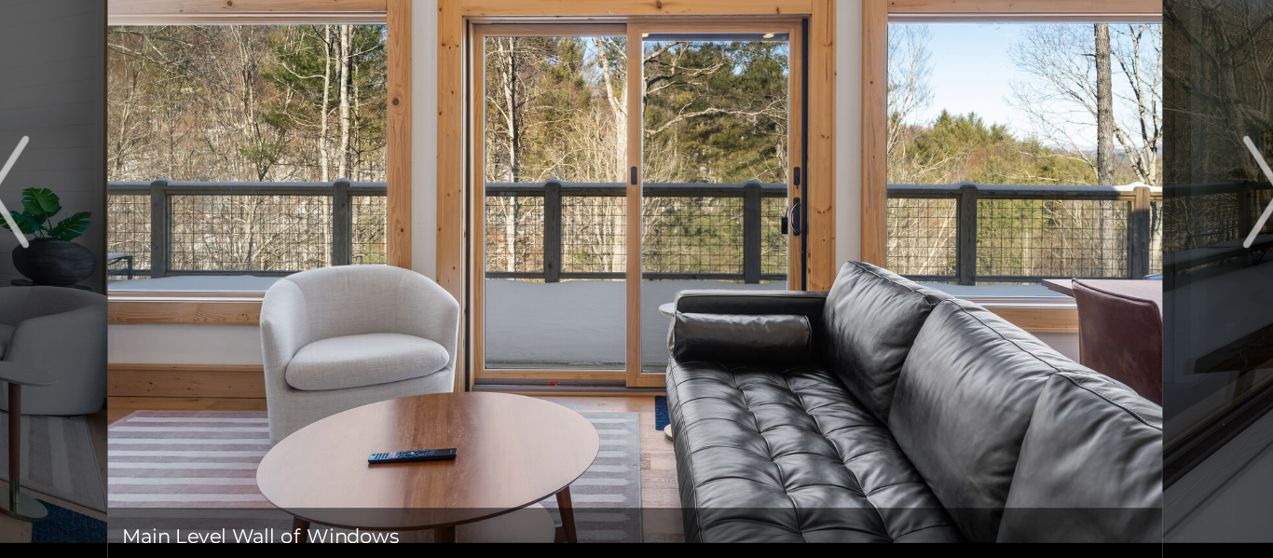
scroll to position [34, 0]
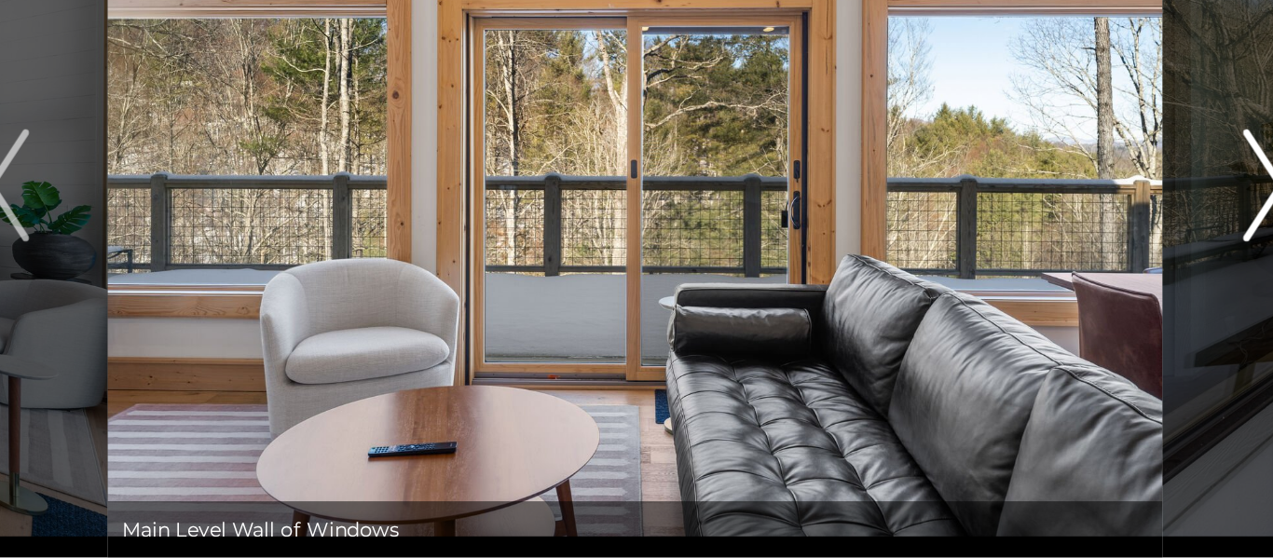
click at [1018, 336] on button "Next" at bounding box center [1053, 310] width 132 height 494
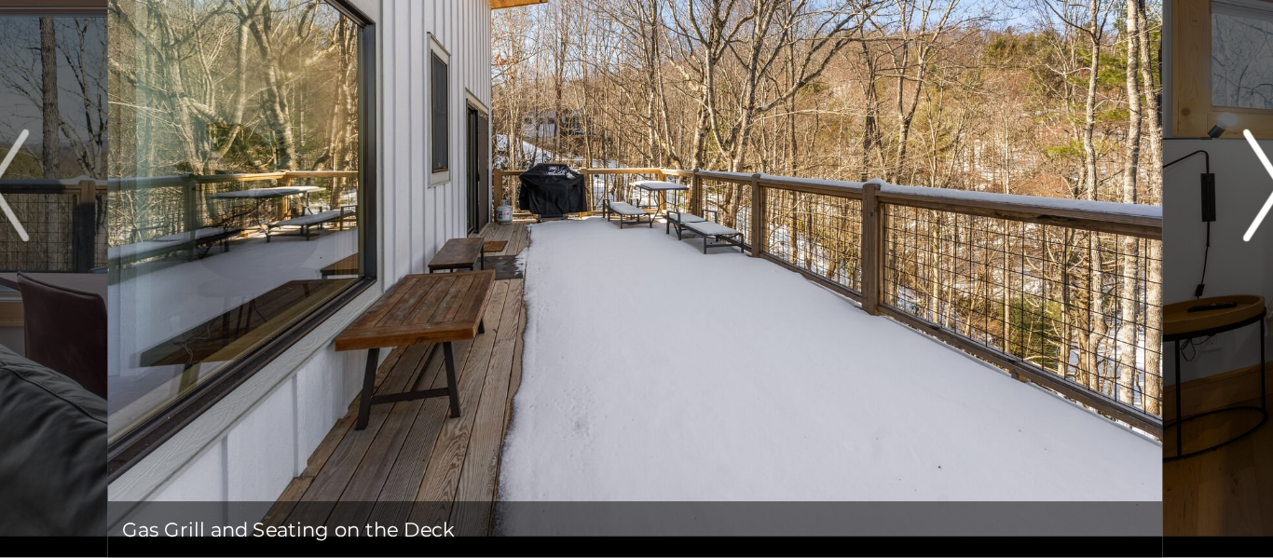
scroll to position [33, 0]
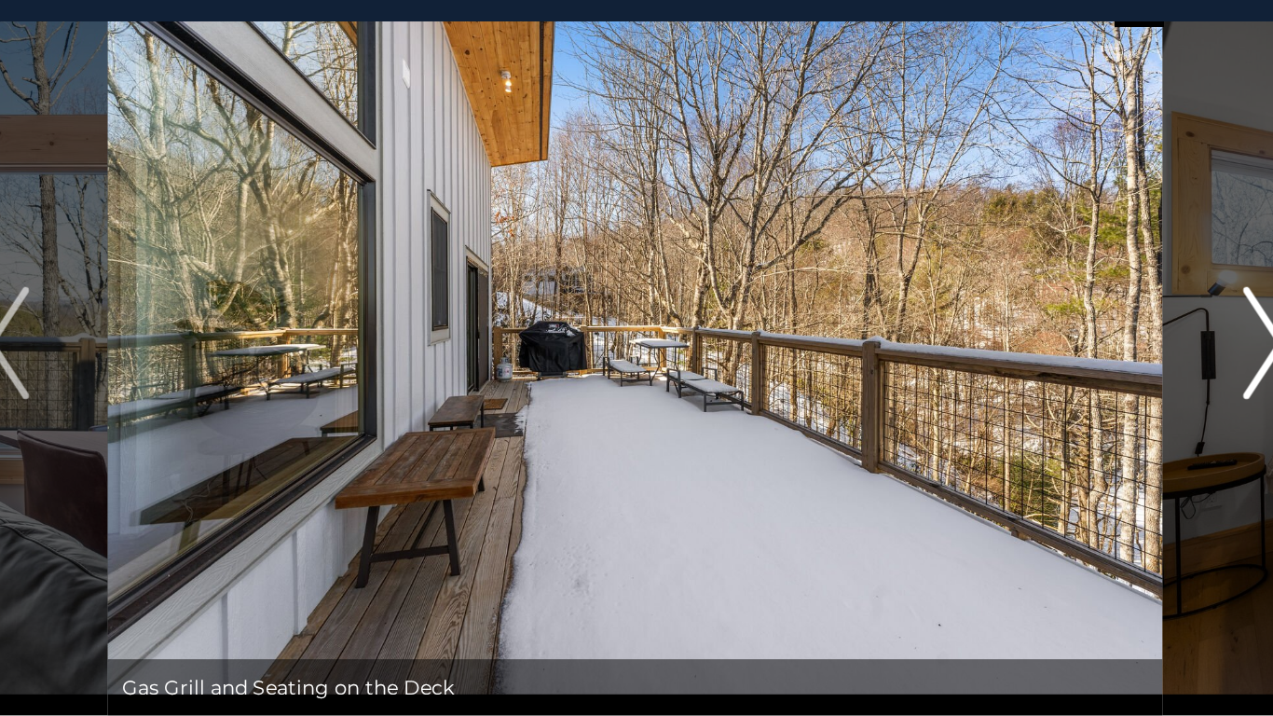
click at [1034, 330] on button "Next" at bounding box center [1053, 311] width 132 height 494
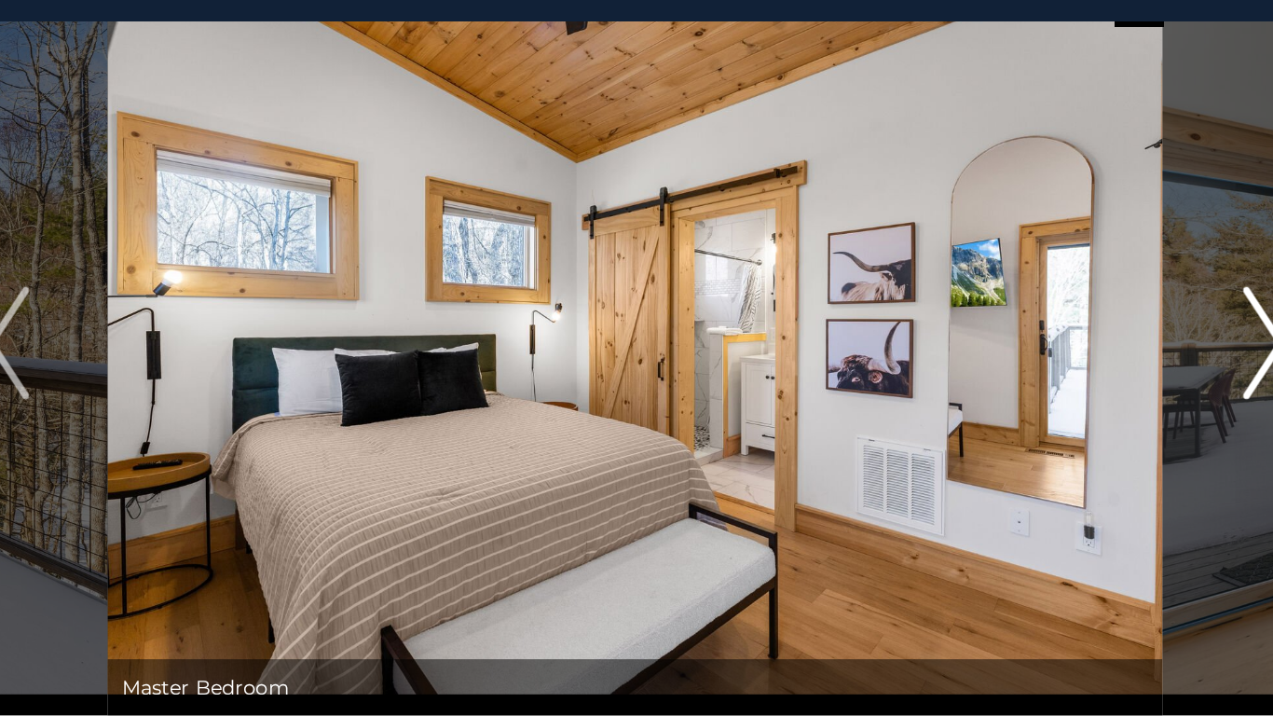
click at [1017, 327] on button "Next" at bounding box center [1053, 311] width 132 height 494
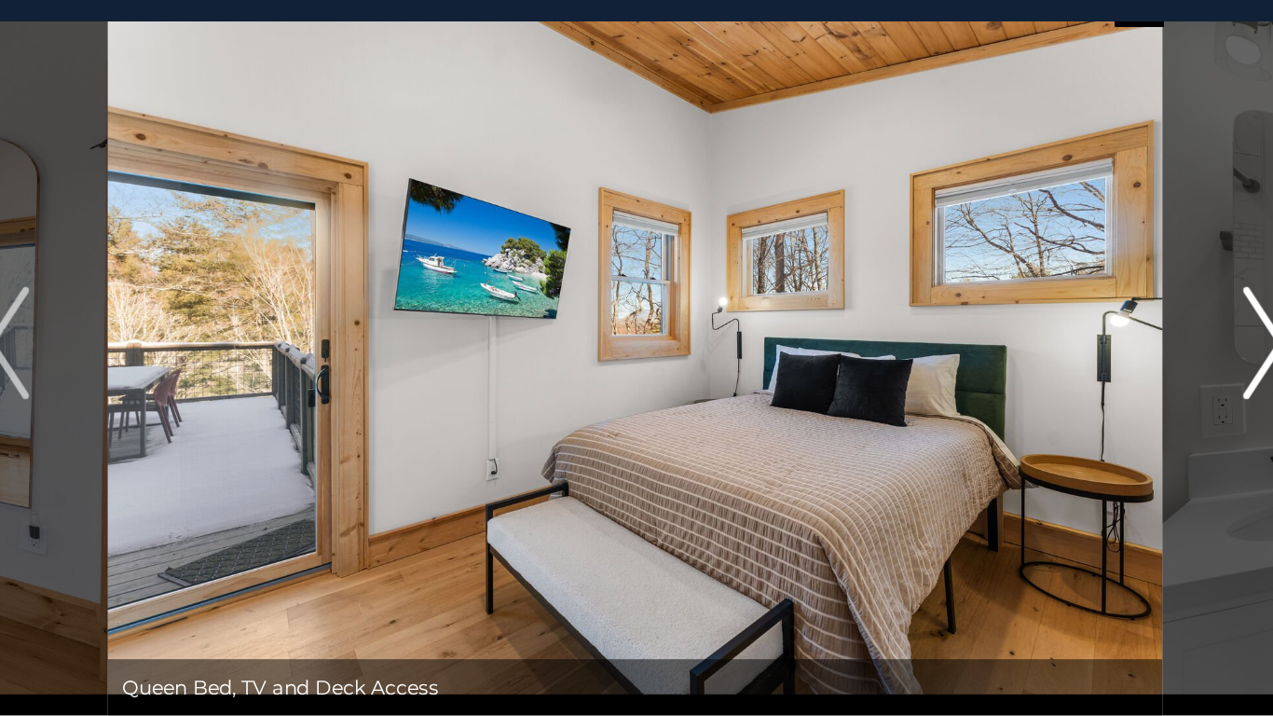
click at [1017, 330] on button "Next" at bounding box center [1053, 311] width 132 height 494
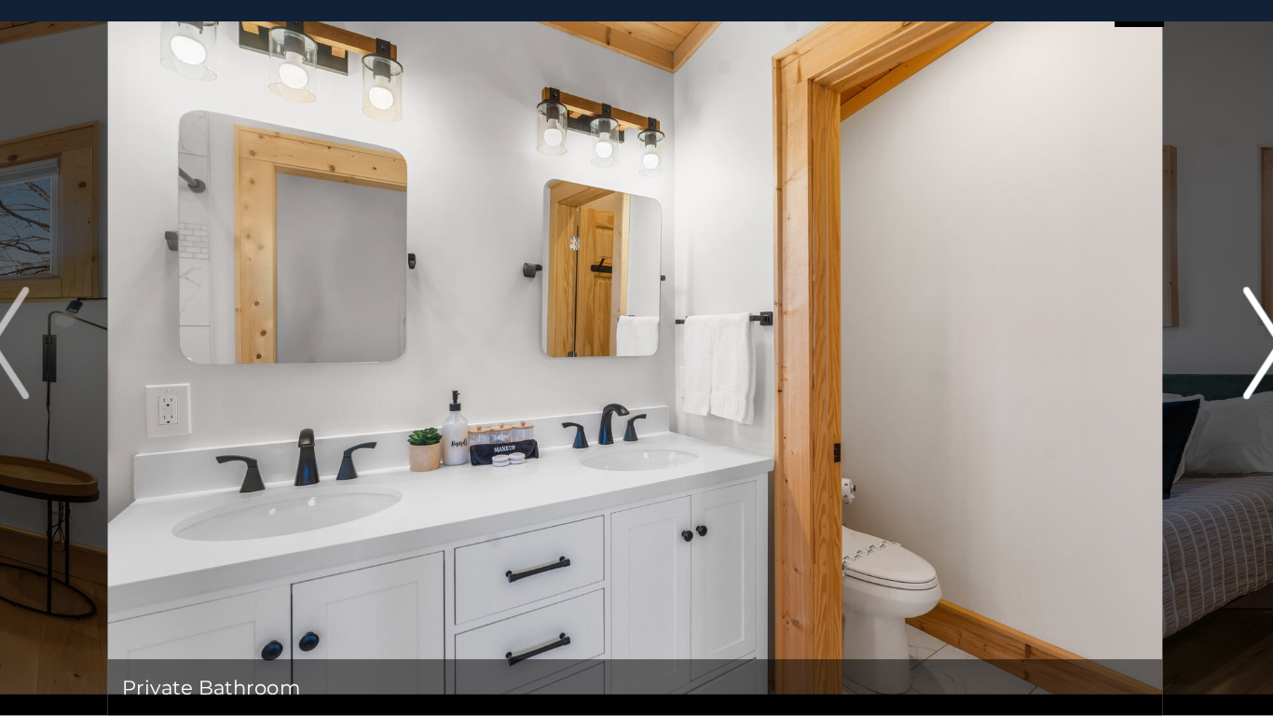
click at [1015, 302] on button "Next" at bounding box center [1053, 311] width 132 height 494
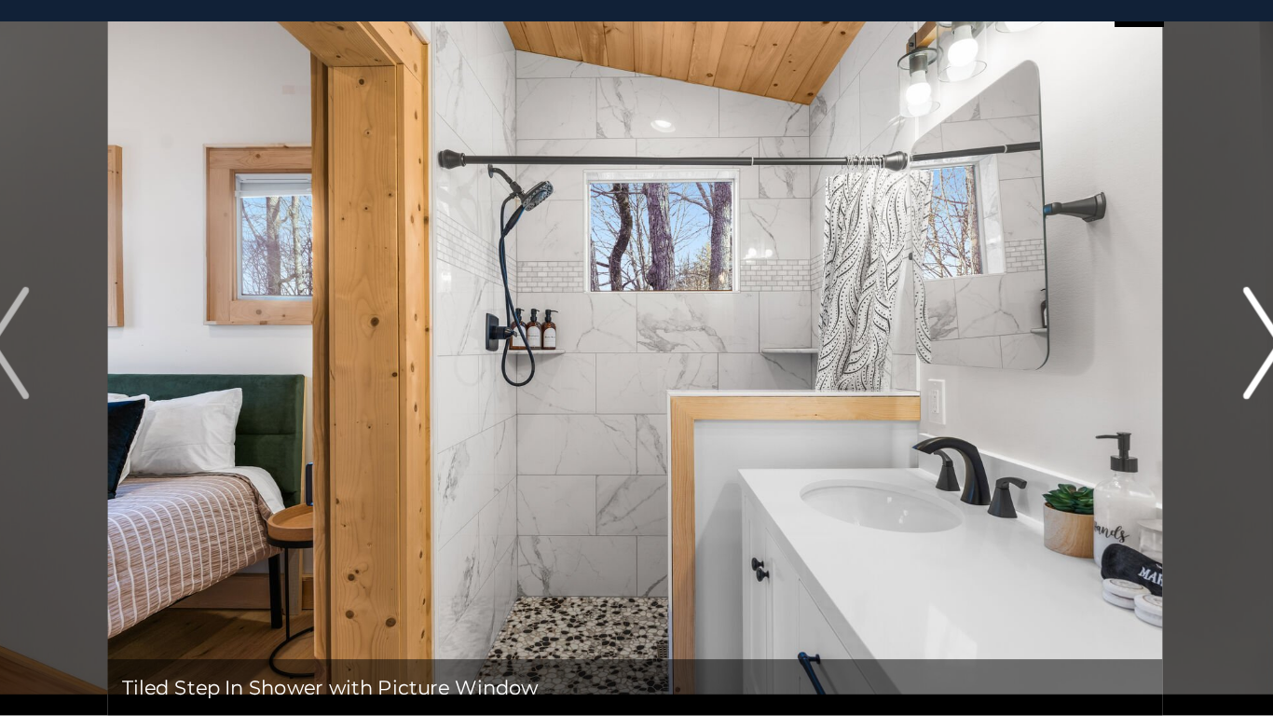
click at [1003, 285] on button "Next" at bounding box center [1053, 311] width 132 height 494
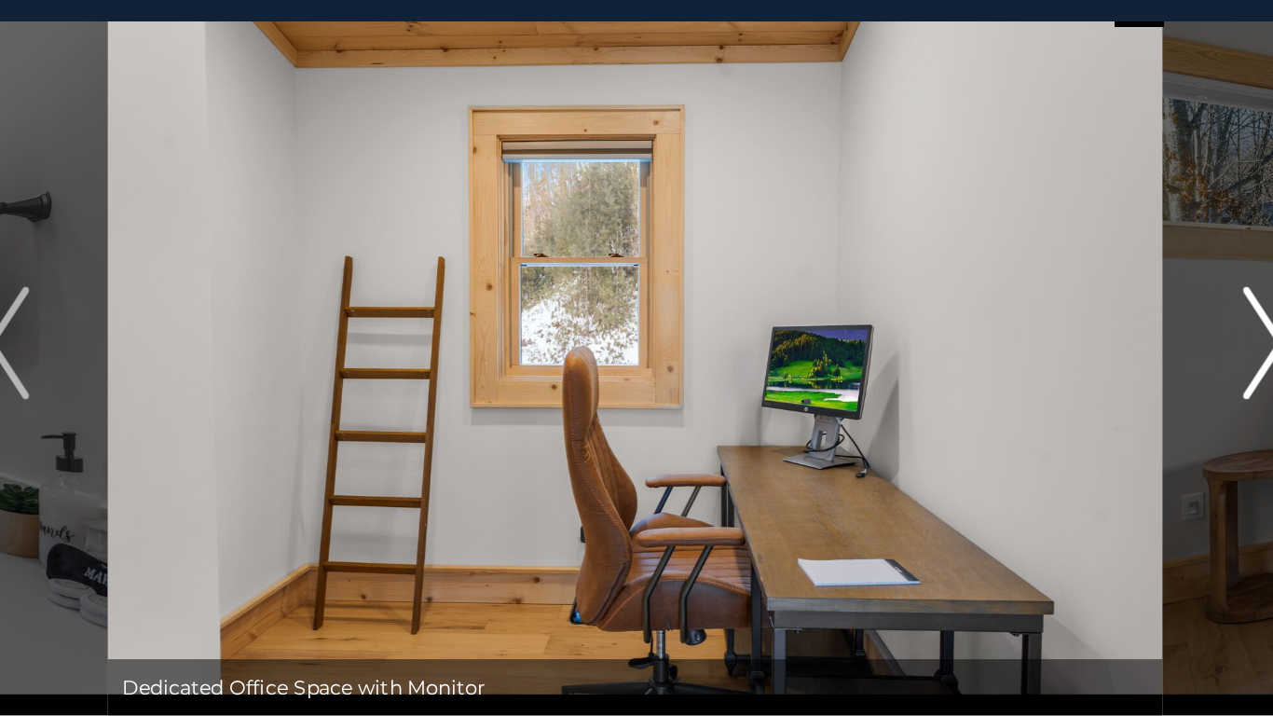
click at [1028, 285] on button "Next" at bounding box center [1053, 311] width 132 height 494
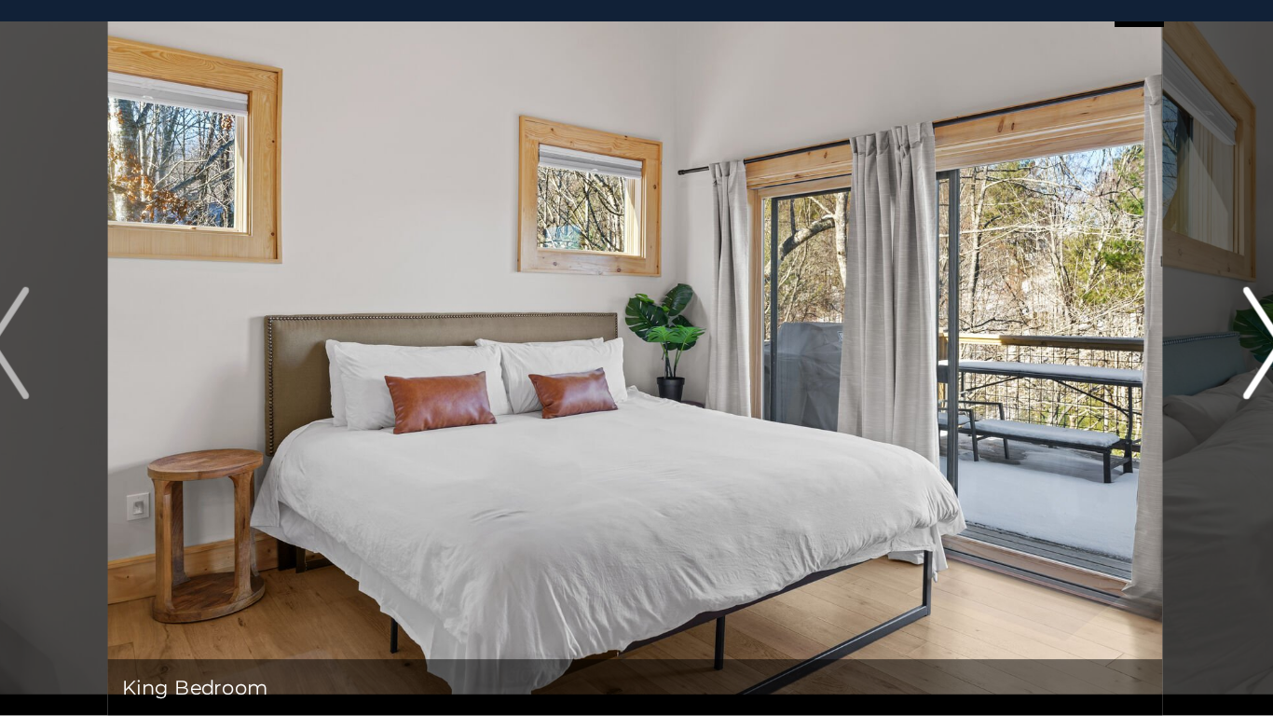
click at [1016, 296] on button "Next" at bounding box center [1053, 311] width 132 height 494
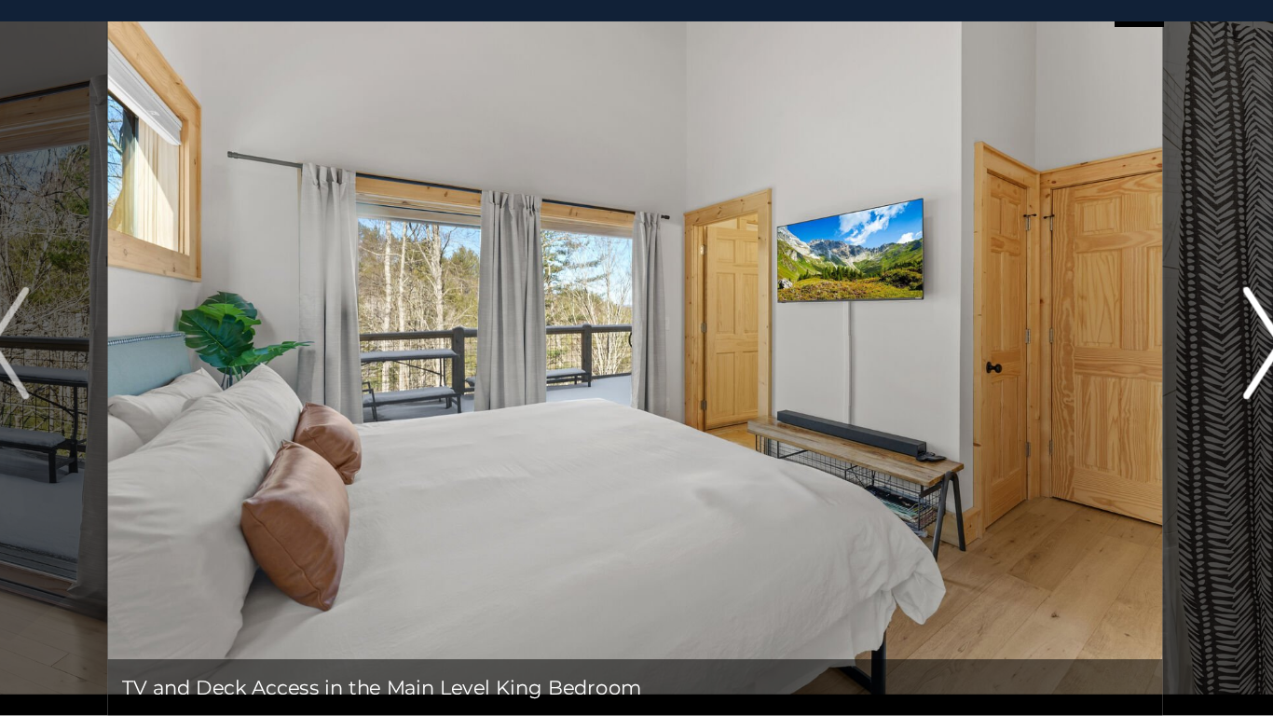
click at [1036, 291] on button "Next" at bounding box center [1053, 311] width 132 height 494
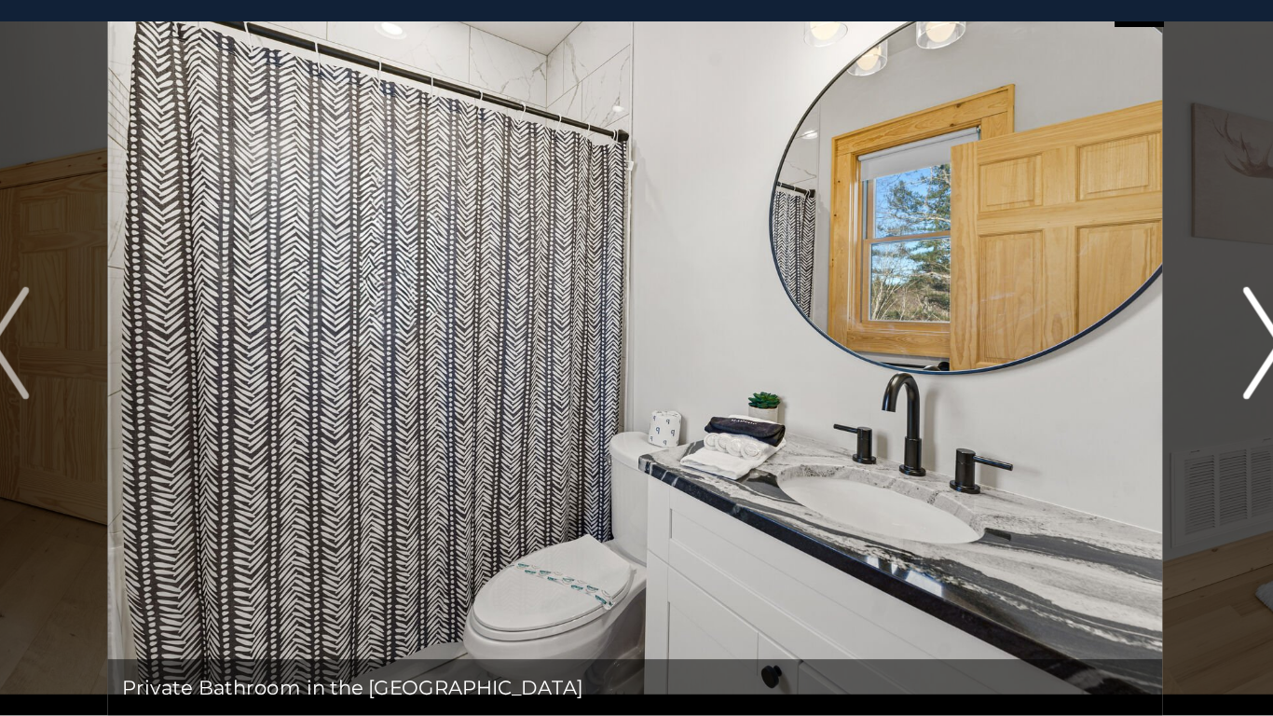
click at [1033, 316] on button "Next" at bounding box center [1053, 311] width 132 height 494
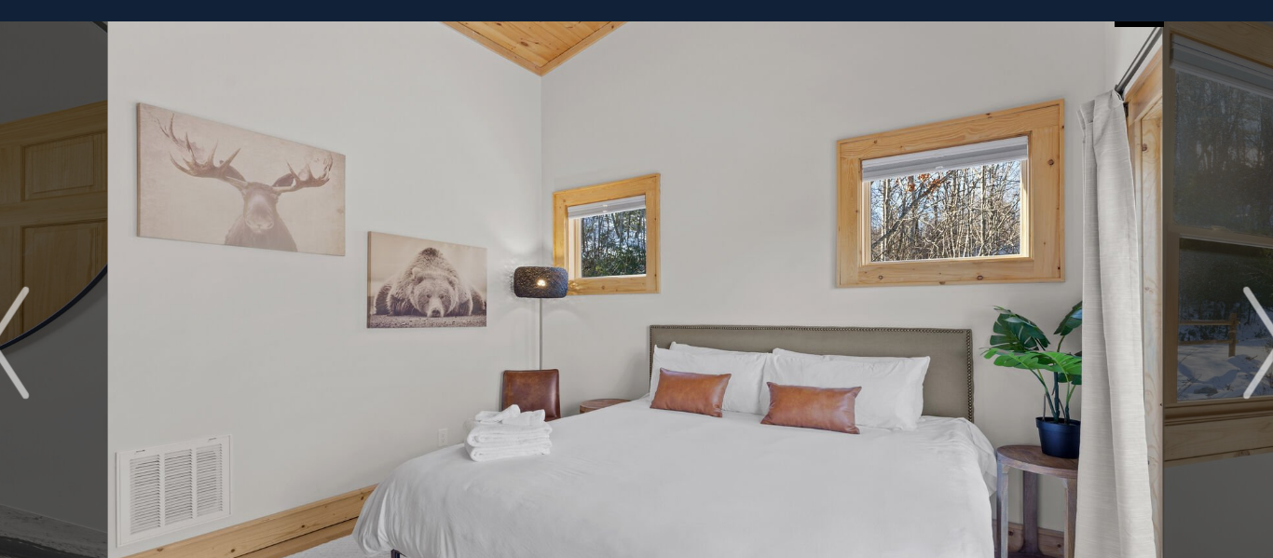
scroll to position [32, 0]
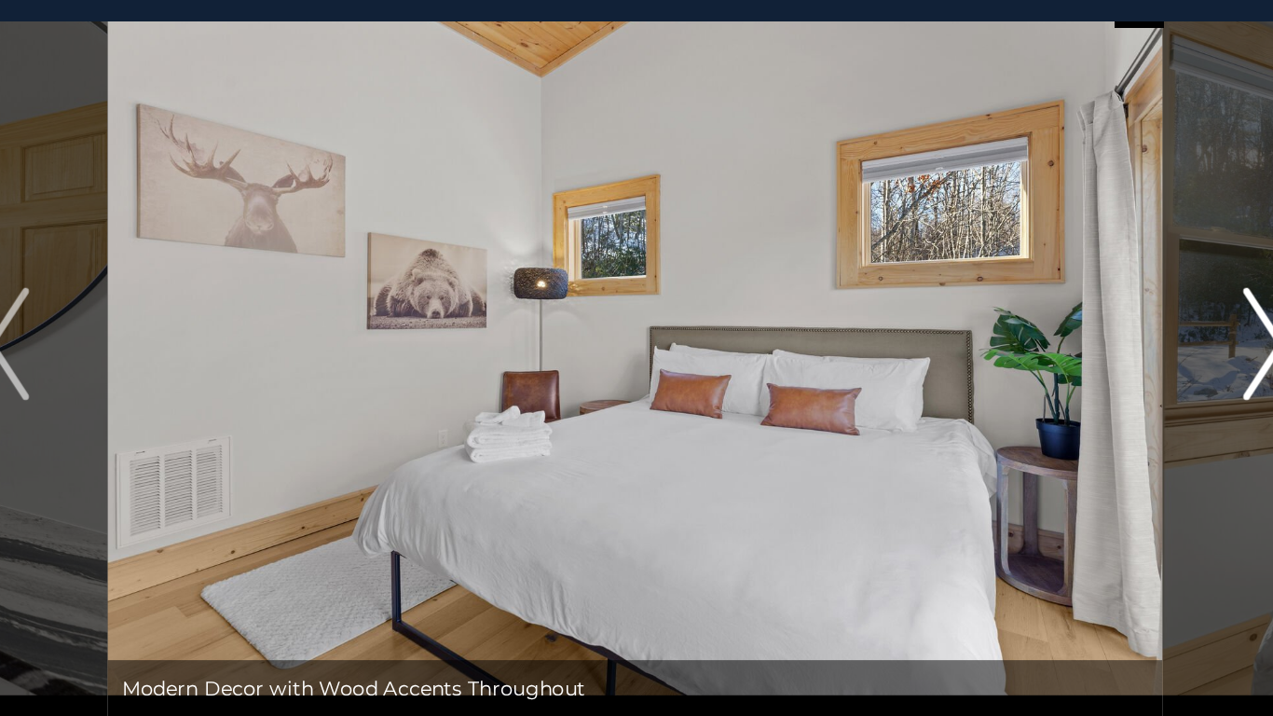
click at [1026, 333] on button "Next" at bounding box center [1053, 312] width 132 height 494
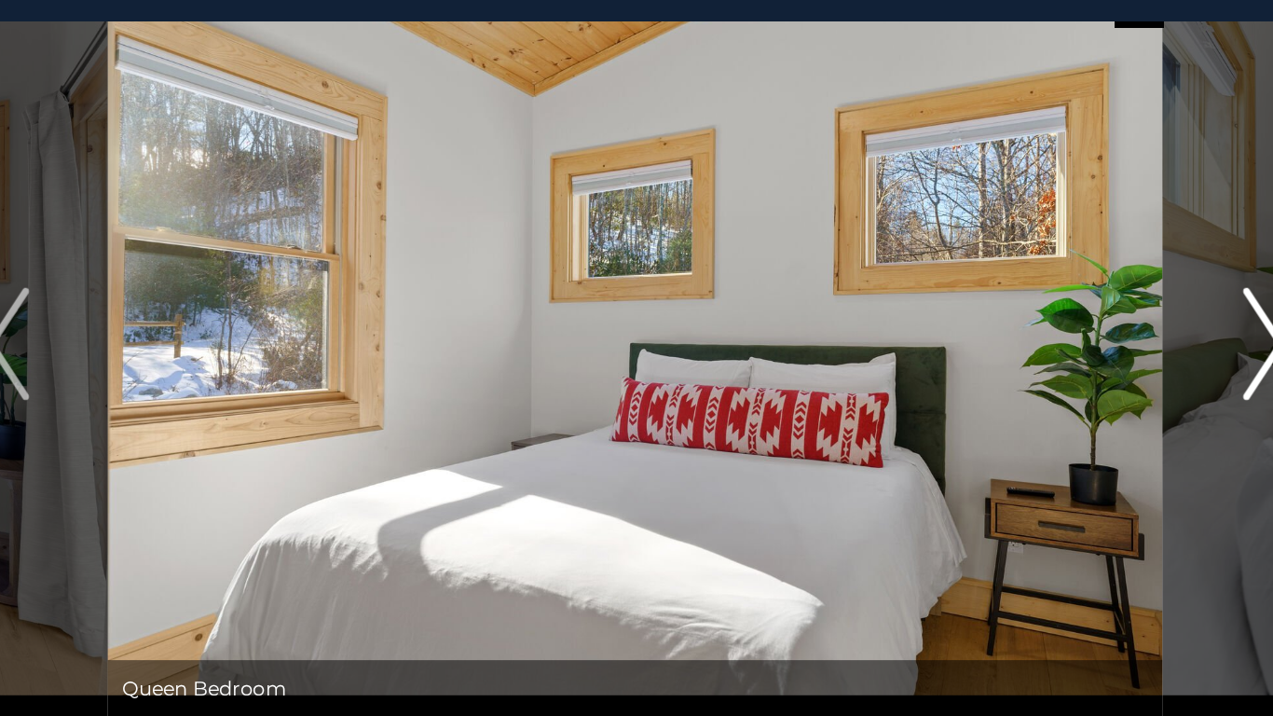
click at [1038, 321] on button "Next" at bounding box center [1053, 312] width 132 height 494
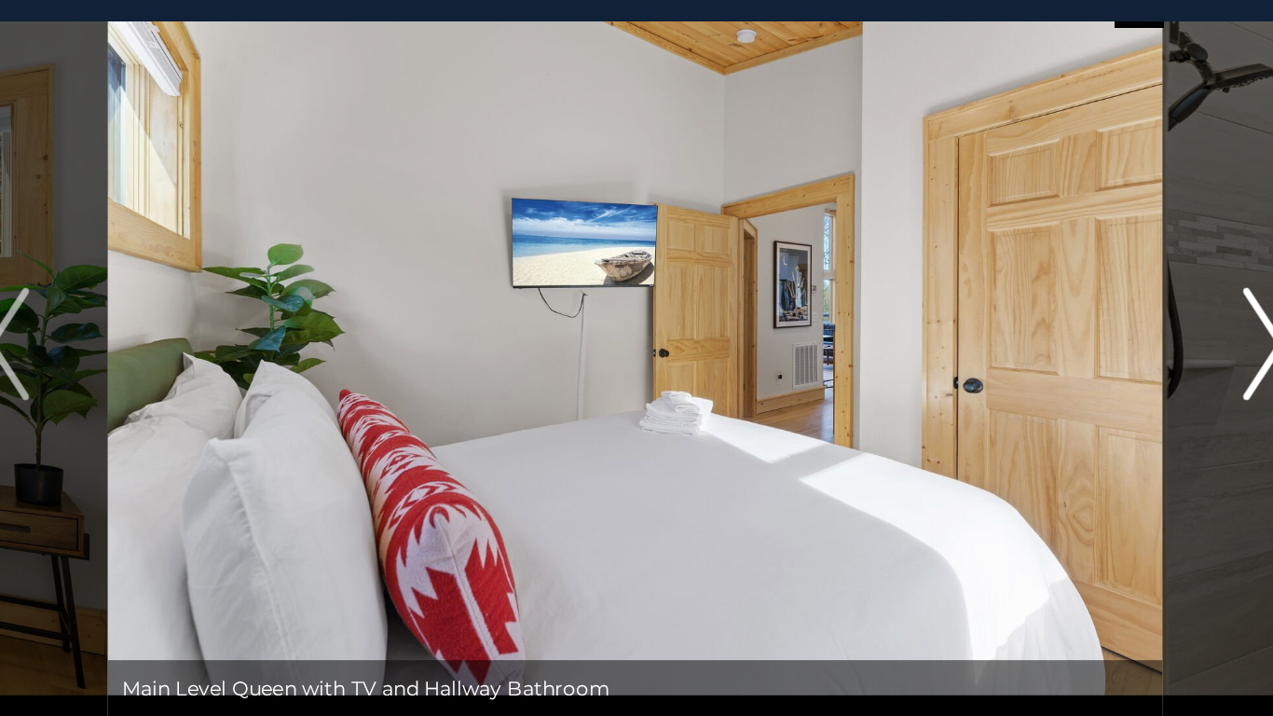
click at [1039, 322] on img "Next" at bounding box center [1053, 312] width 28 height 75
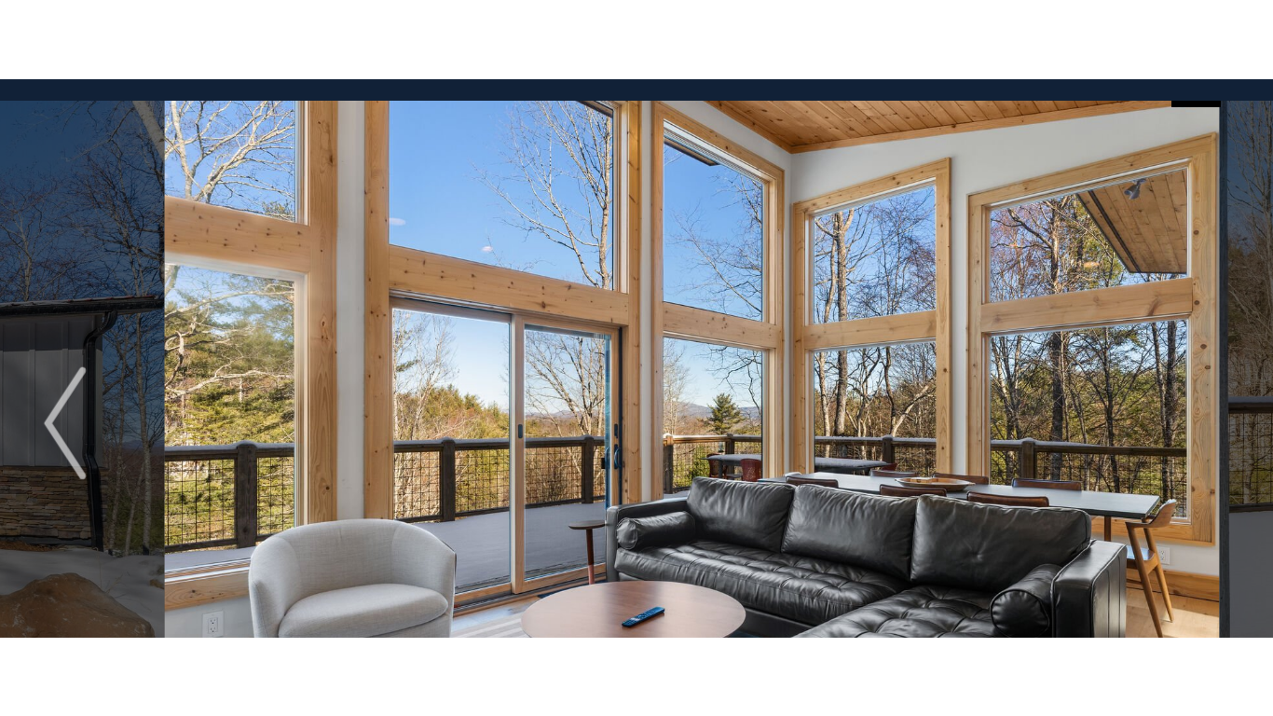
scroll to position [31, 0]
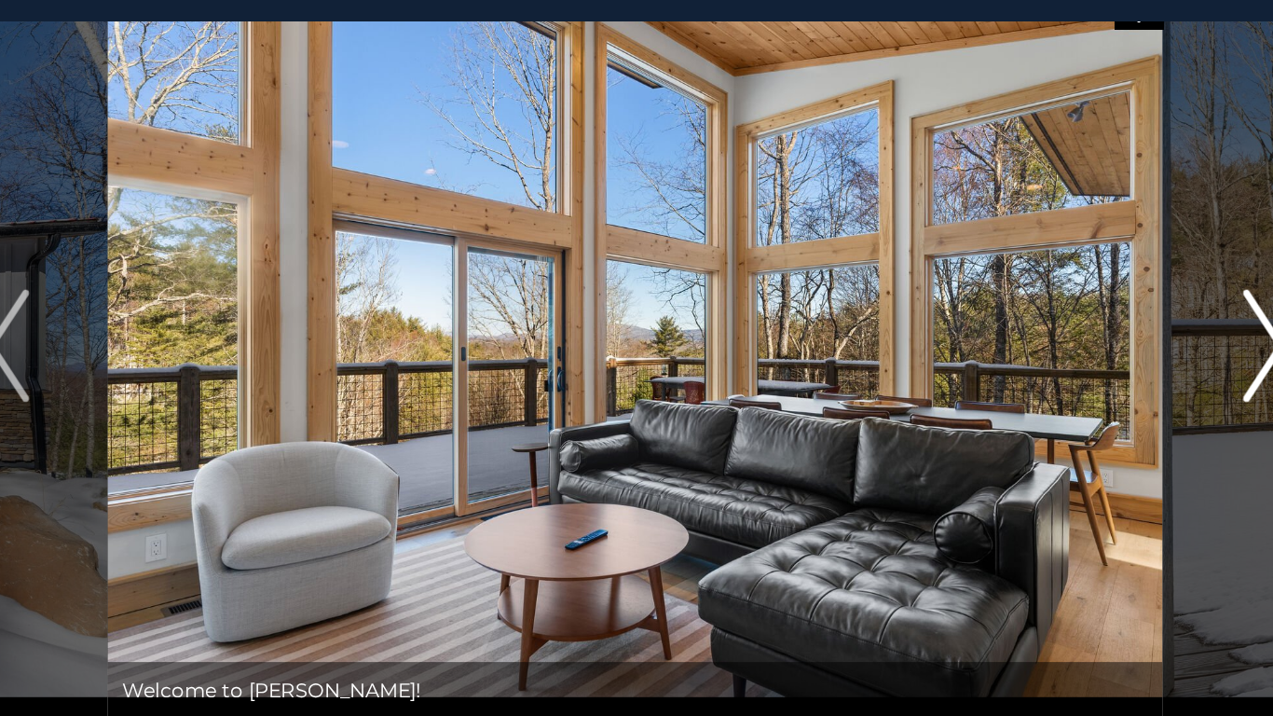
click at [1030, 307] on button "Next" at bounding box center [1053, 313] width 132 height 494
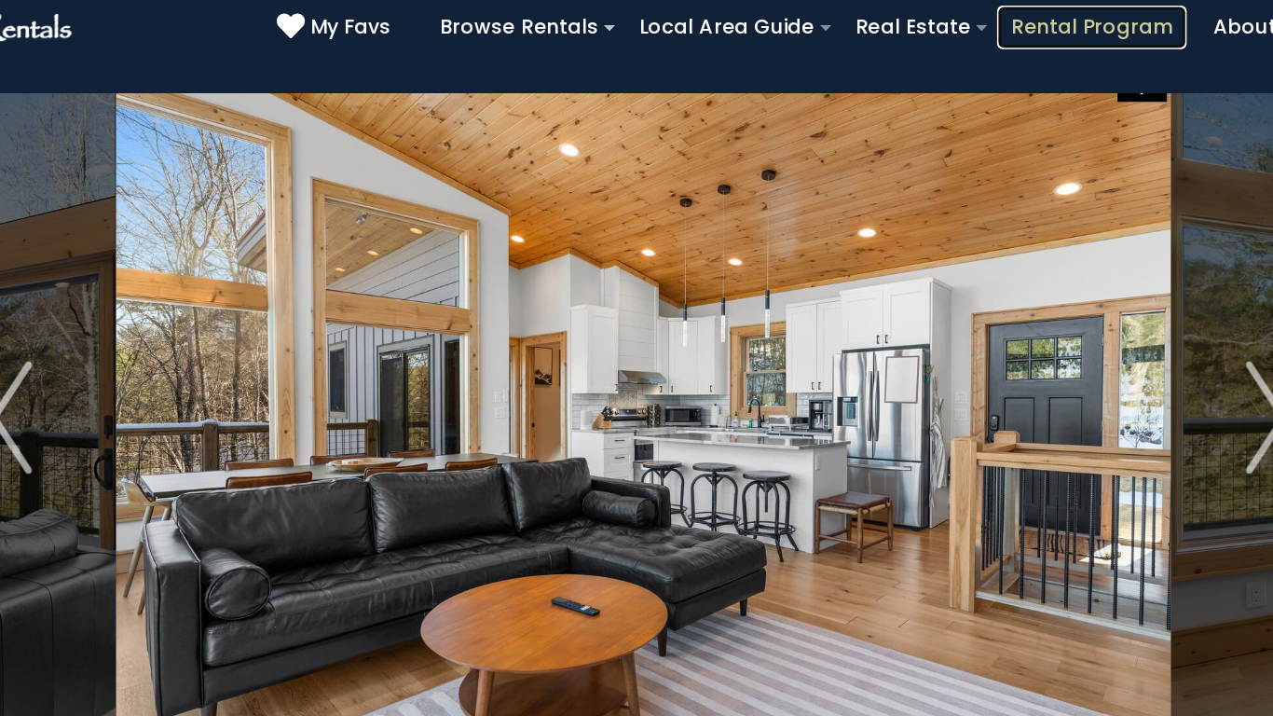
click at [928, 48] on link "Rental Program" at bounding box center [937, 54] width 126 height 29
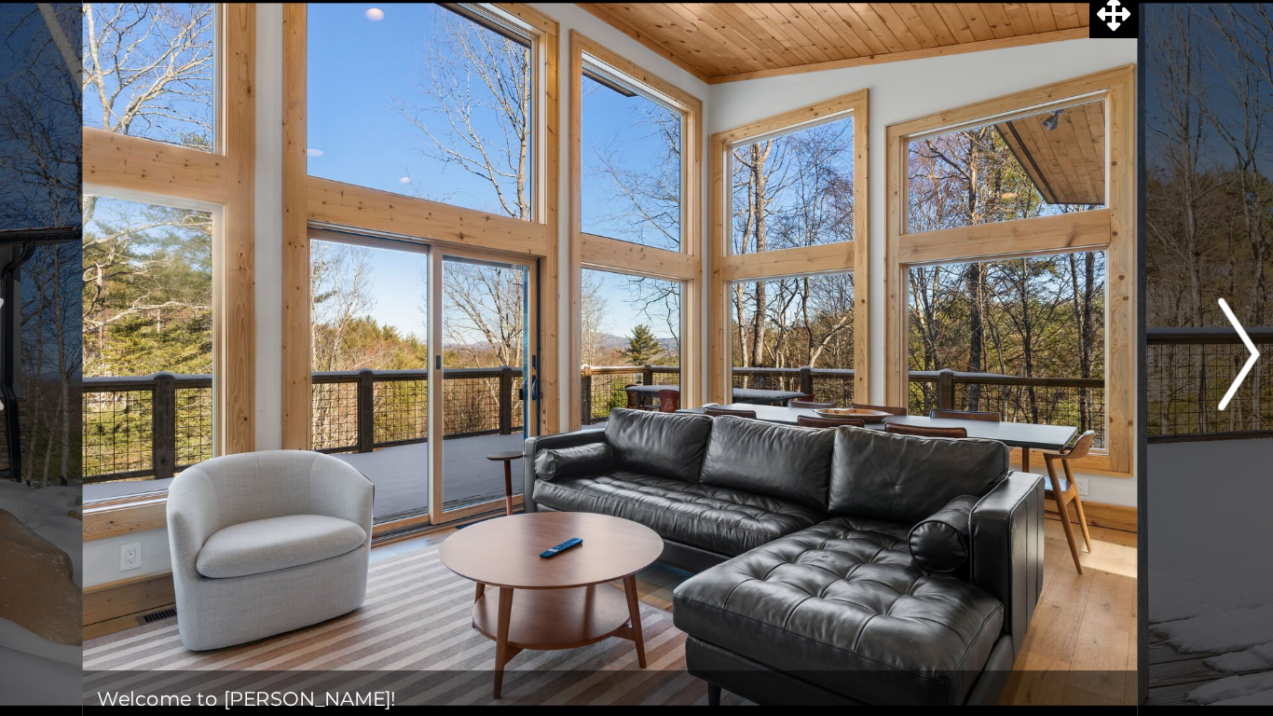
click at [1033, 348] on button "Next" at bounding box center [1053, 344] width 132 height 494
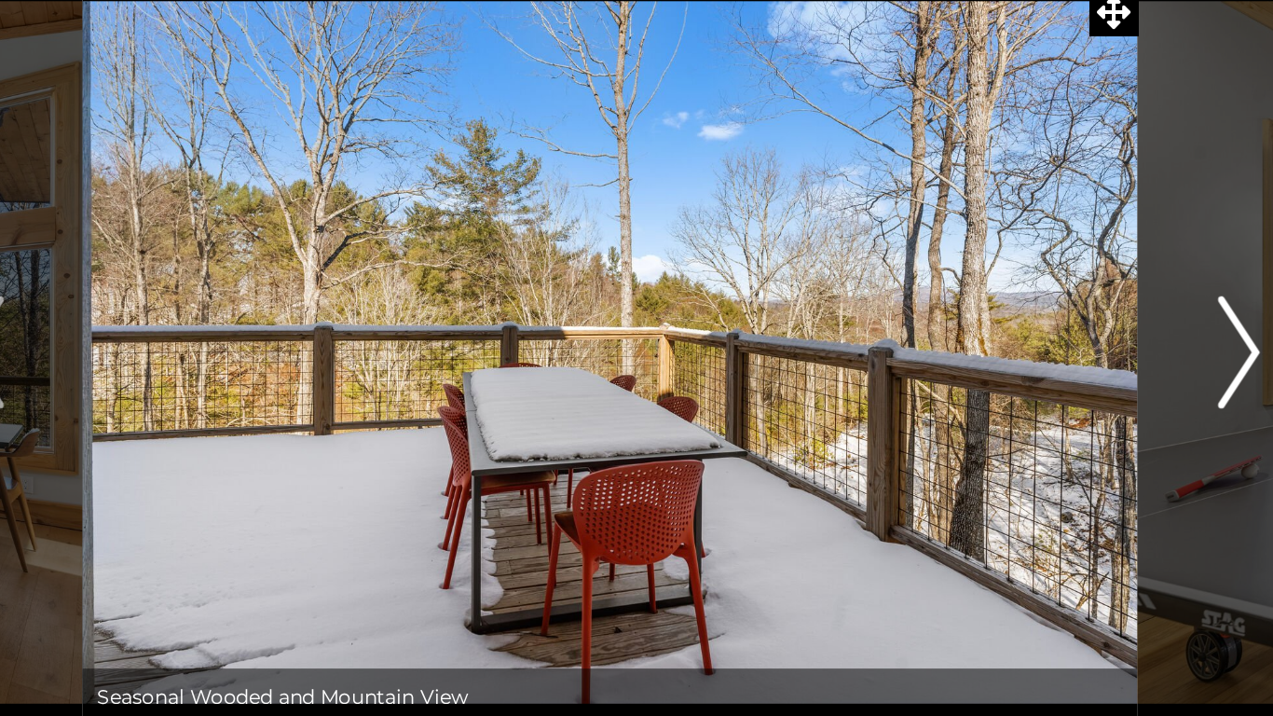
click at [1038, 353] on button "Next" at bounding box center [1053, 344] width 132 height 494
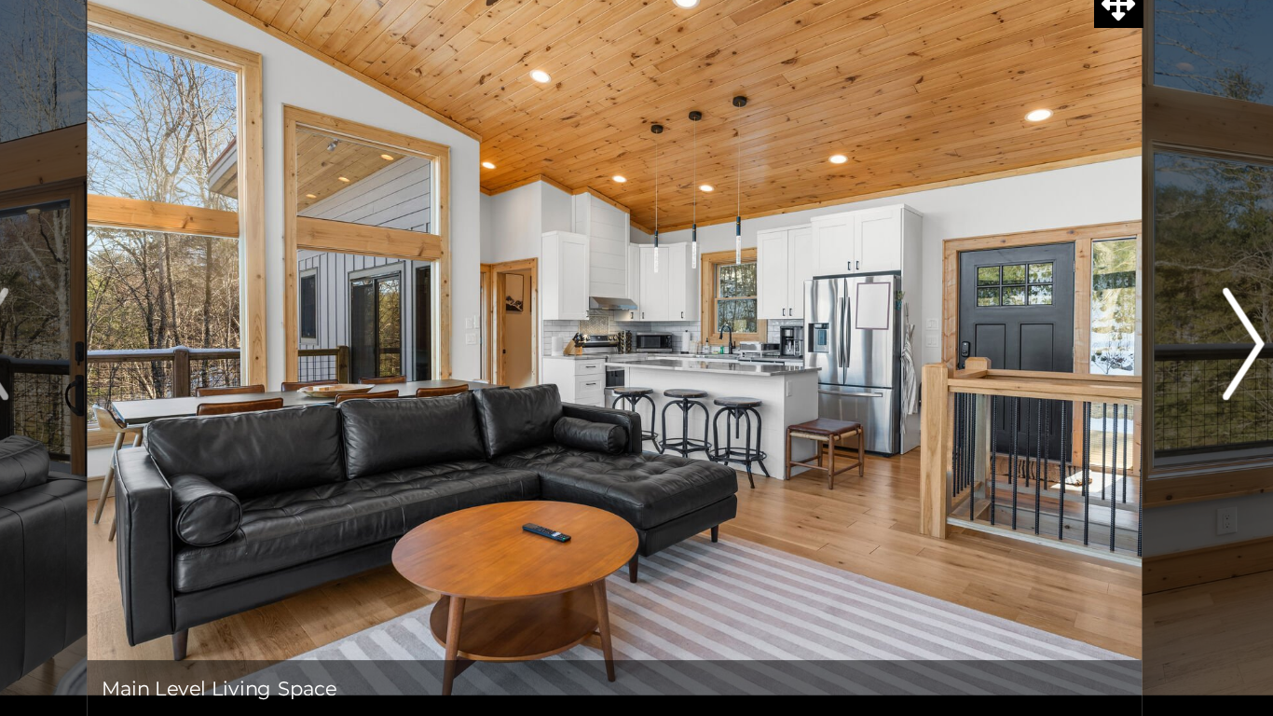
click at [1038, 332] on button "Next" at bounding box center [1053, 344] width 132 height 494
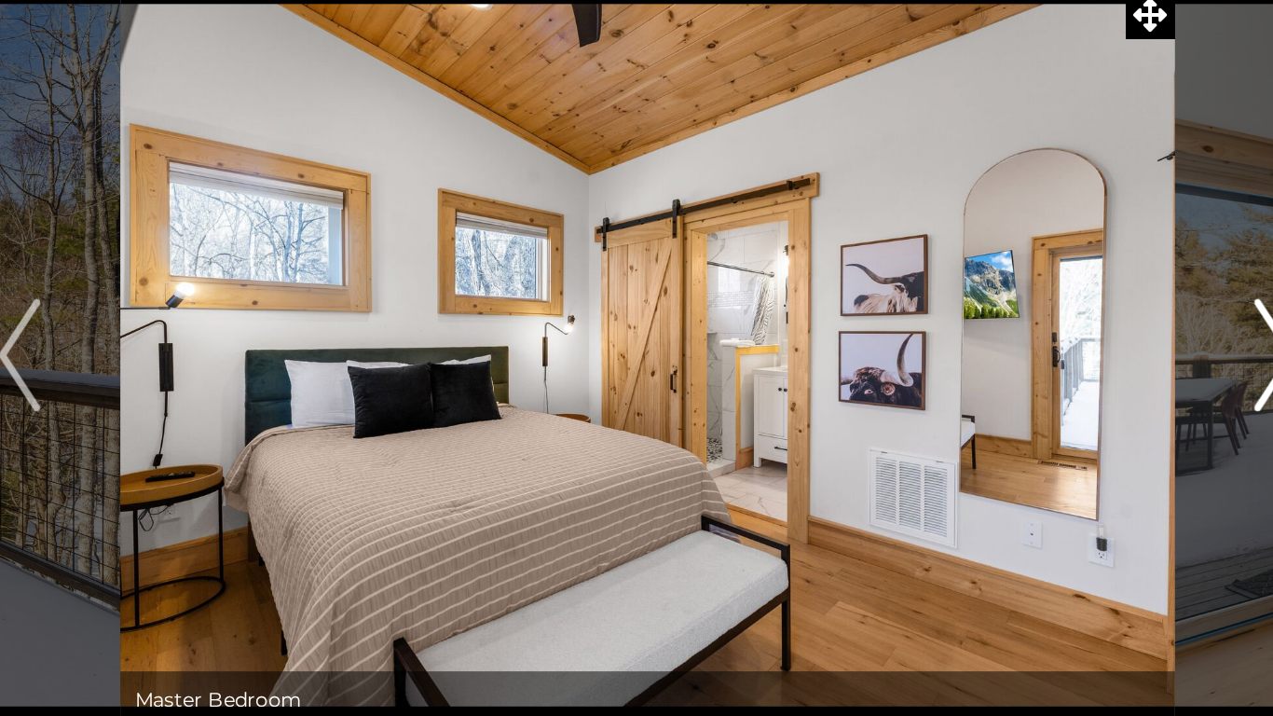
click at [1029, 341] on button "Next" at bounding box center [1053, 344] width 132 height 494
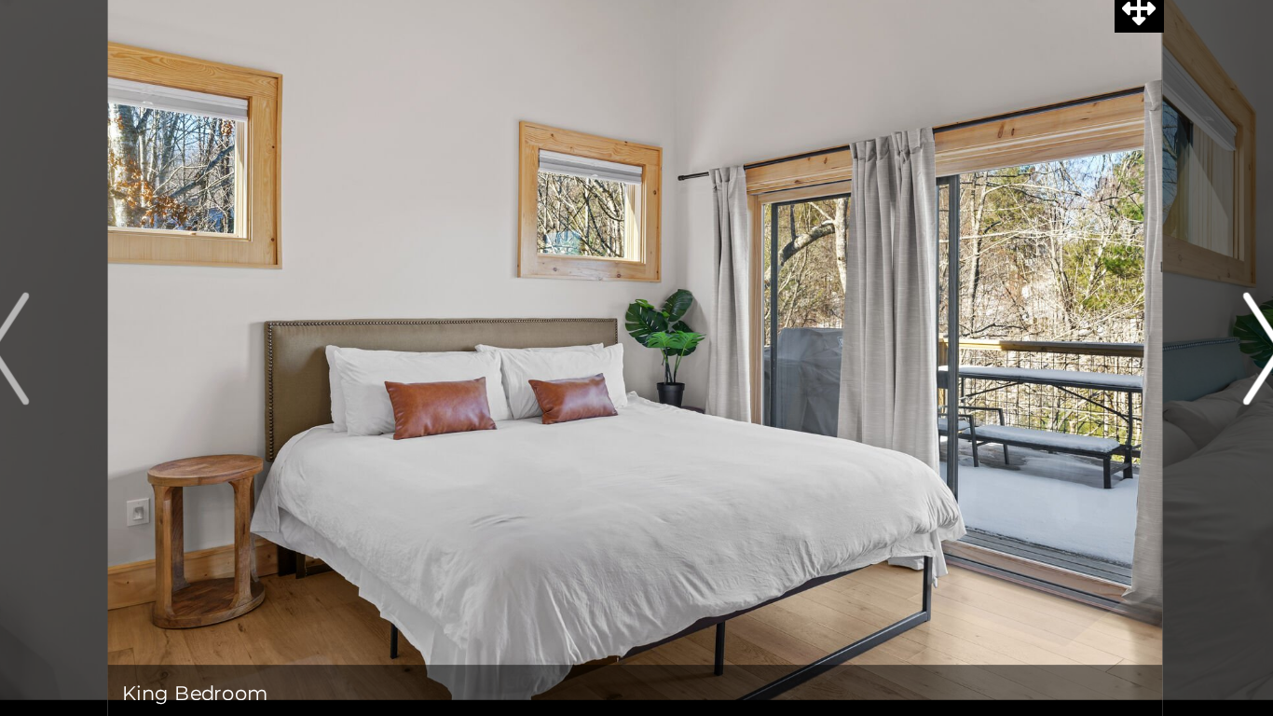
click at [1035, 345] on button "Next" at bounding box center [1053, 344] width 132 height 494
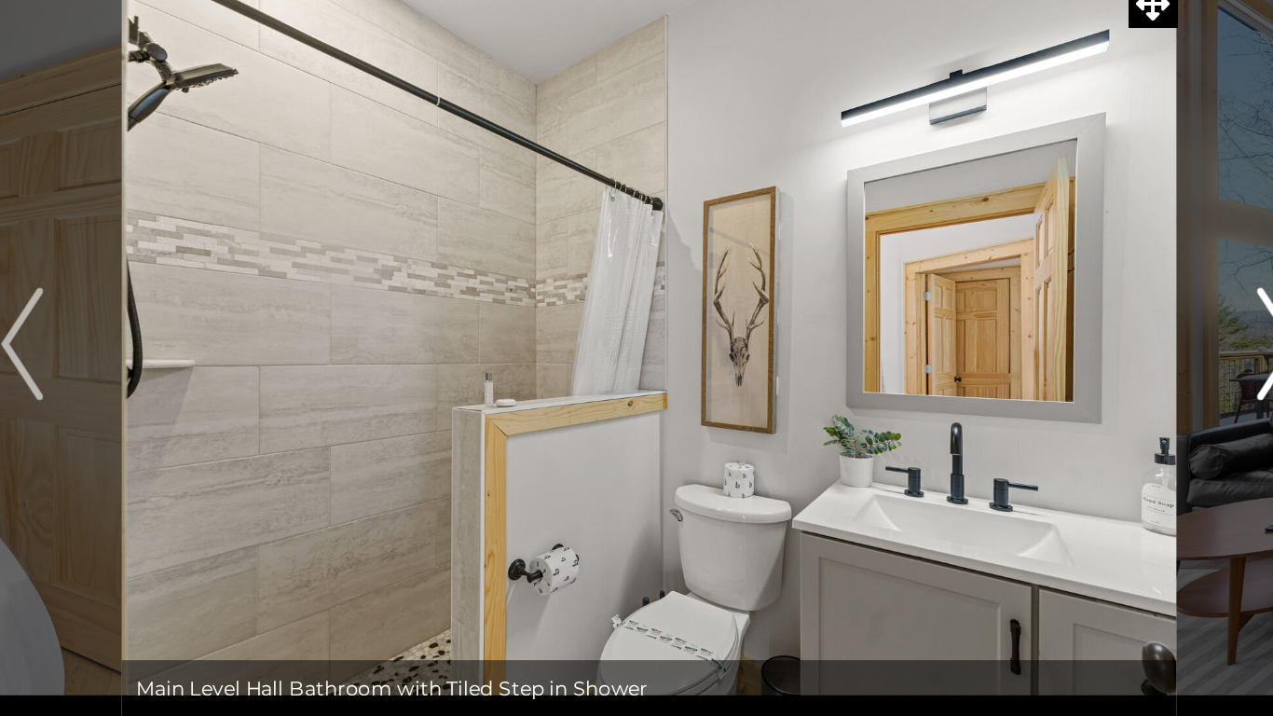
click at [1044, 376] on img "Next" at bounding box center [1053, 344] width 28 height 75
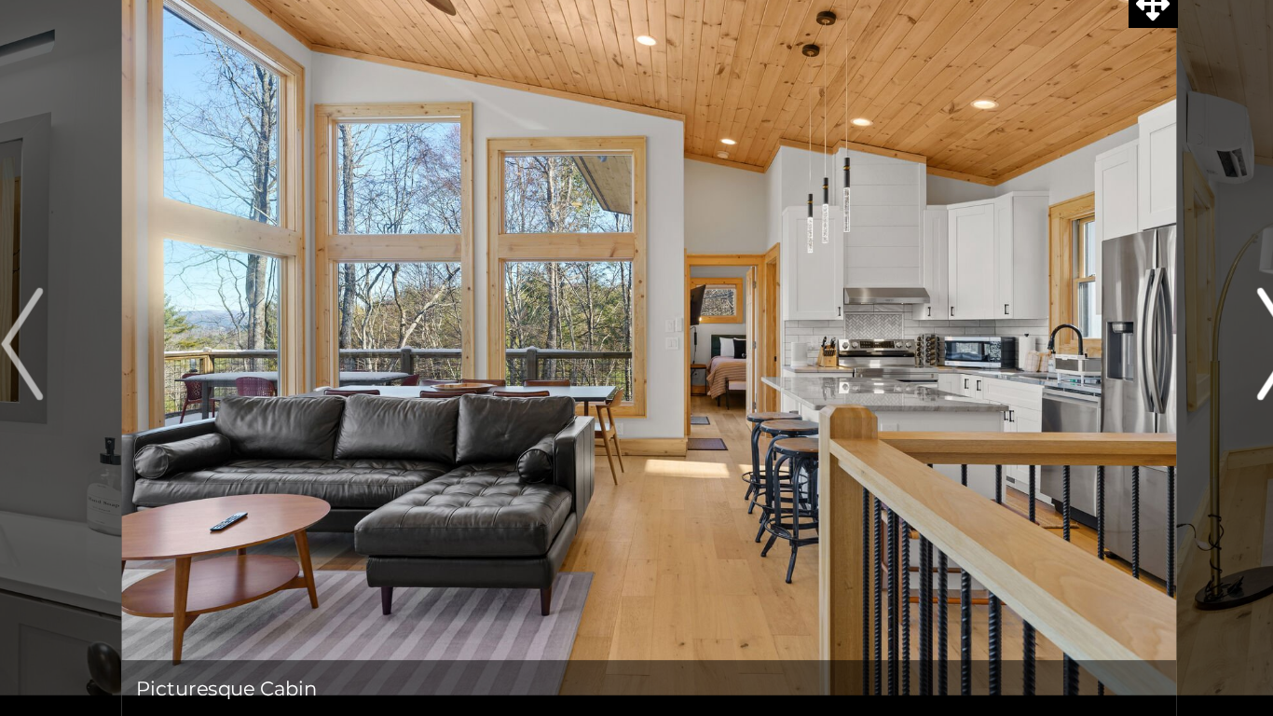
click at [1042, 375] on img "Next" at bounding box center [1053, 344] width 28 height 75
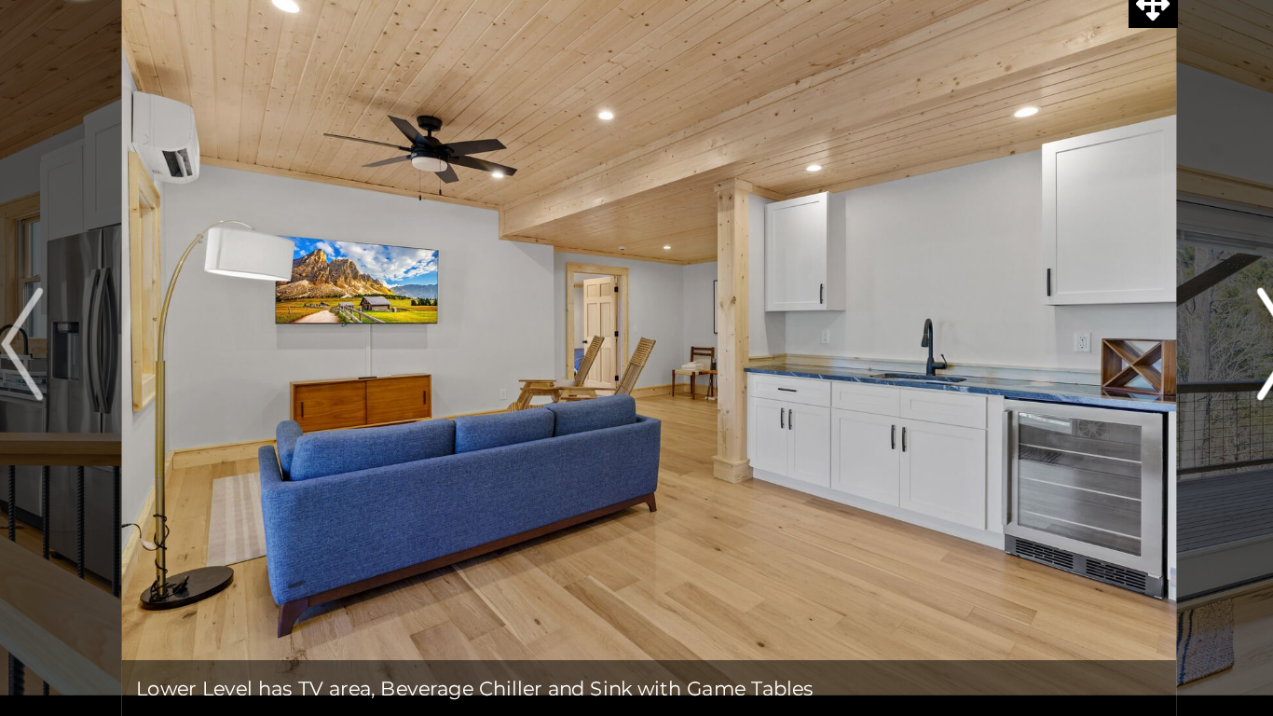
click at [1049, 375] on img "Next" at bounding box center [1053, 344] width 28 height 75
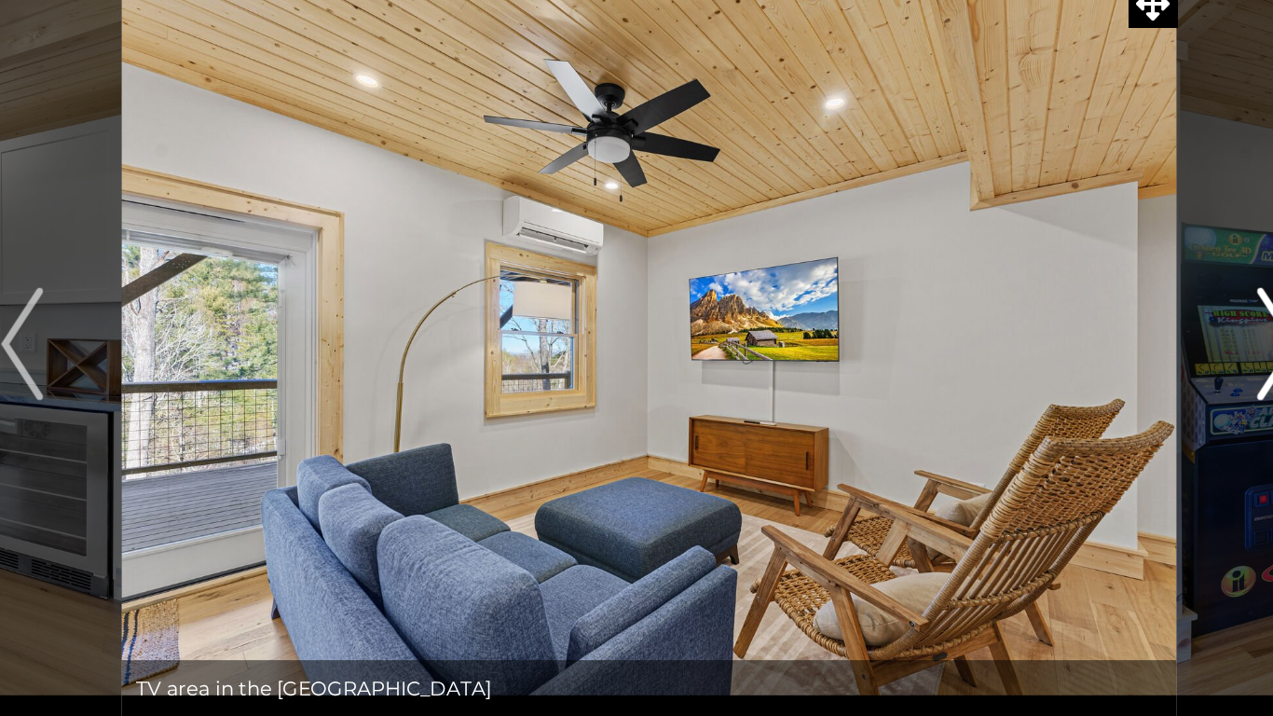
click at [1049, 375] on img "Next" at bounding box center [1053, 344] width 28 height 75
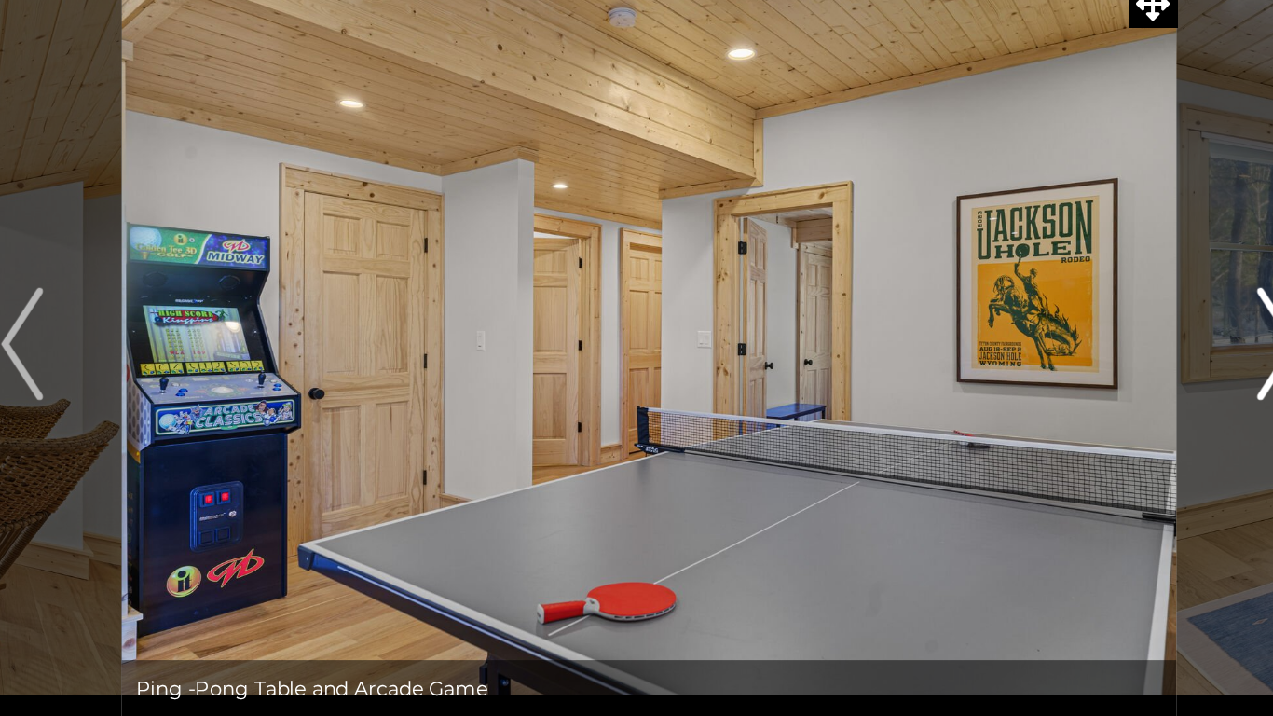
click at [1049, 375] on img "Next" at bounding box center [1053, 344] width 28 height 75
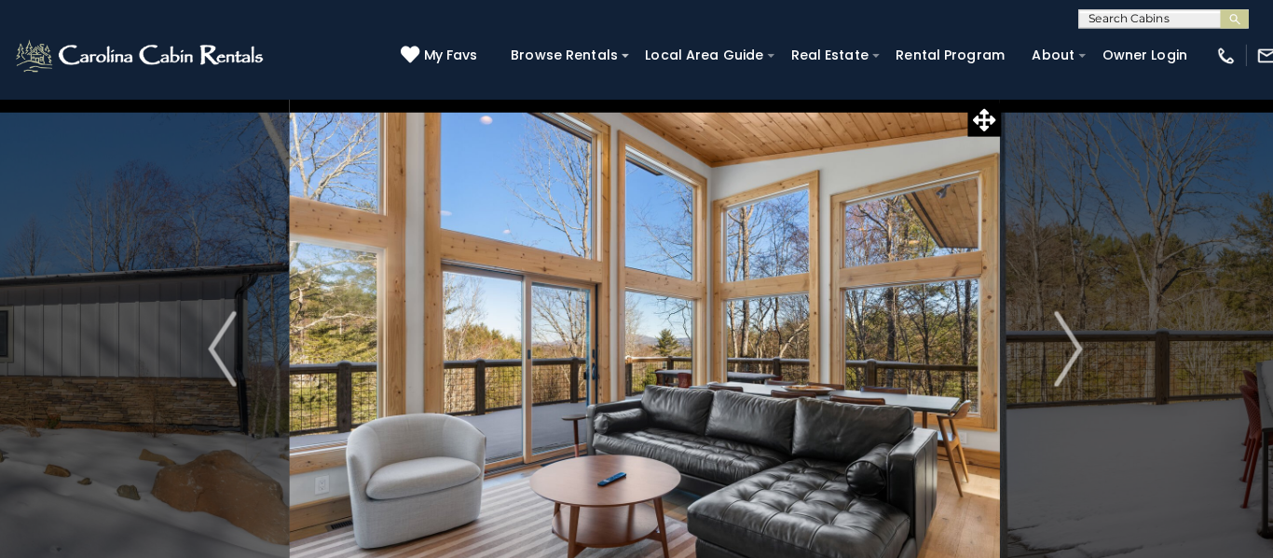
click at [1174, 20] on input "text" at bounding box center [1145, 22] width 163 height 19
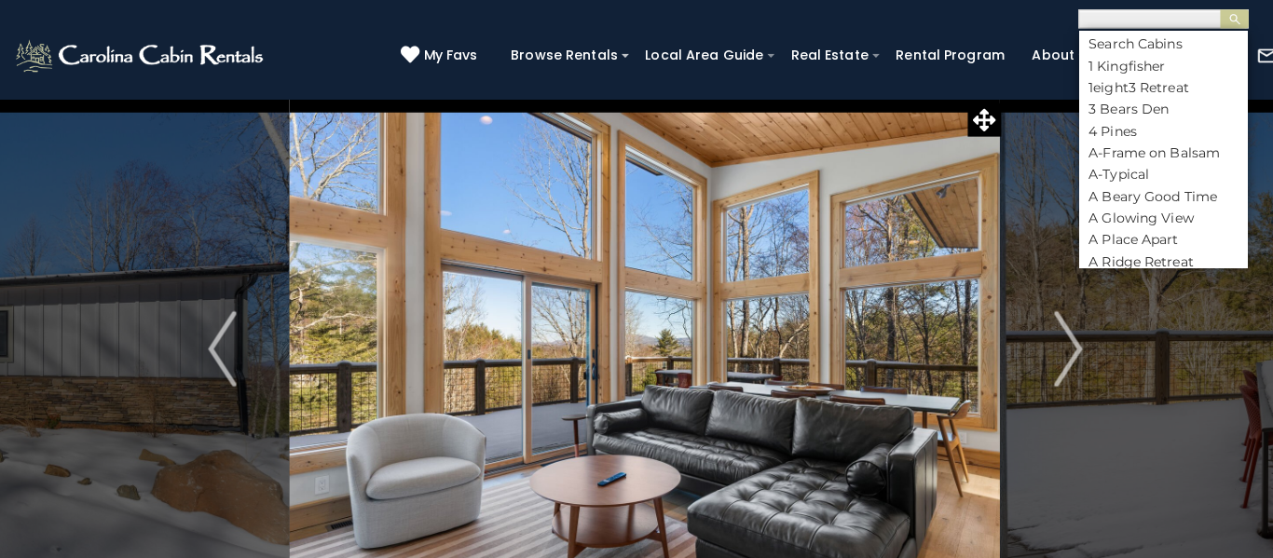
click at [900, 7] on div "**********" at bounding box center [636, 14] width 1273 height 28
